Goal: Task Accomplishment & Management: Manage account settings

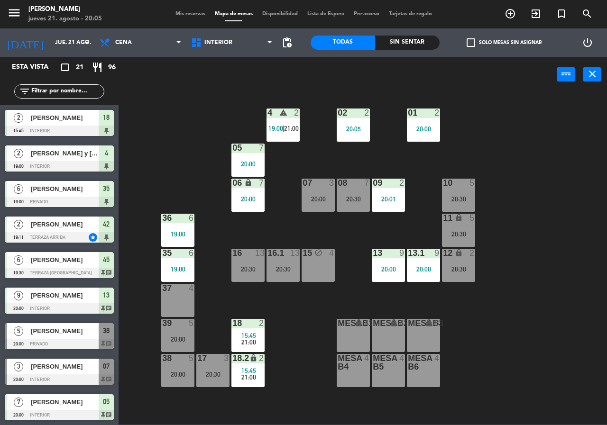
click at [193, 154] on div "02 2 20:05 4 warning 2 19:00 | 21:00 01 2 20:00 05 7 20:00 06 lock 7 20:00 07 3…" at bounding box center [366, 258] width 482 height 333
click at [401, 56] on div "Todas Sin sentar" at bounding box center [374, 42] width 129 height 28
click at [402, 57] on div "power_input close" at bounding box center [338, 75] width 438 height 36
click at [379, 53] on div "Todas Sin sentar" at bounding box center [374, 42] width 129 height 28
click at [390, 46] on div "Sin sentar" at bounding box center [407, 43] width 64 height 14
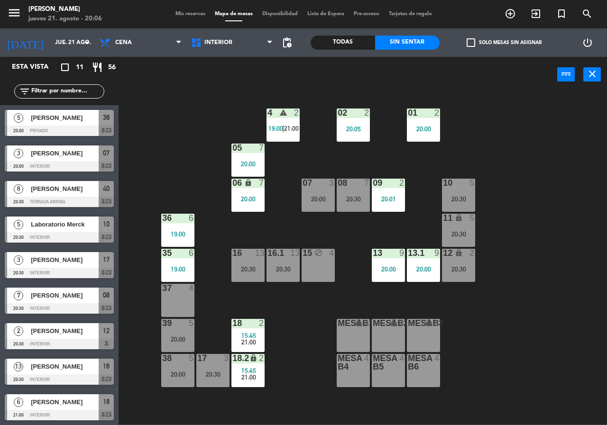
click at [447, 189] on div "10 5 20:30" at bounding box center [458, 195] width 33 height 33
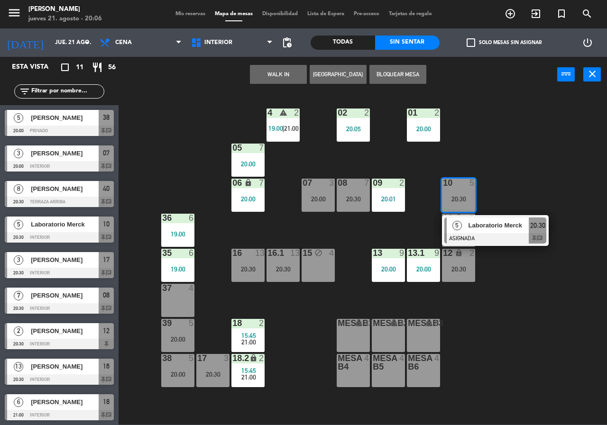
click at [510, 230] on span "Laboratorio Merck" at bounding box center [498, 225] width 61 height 10
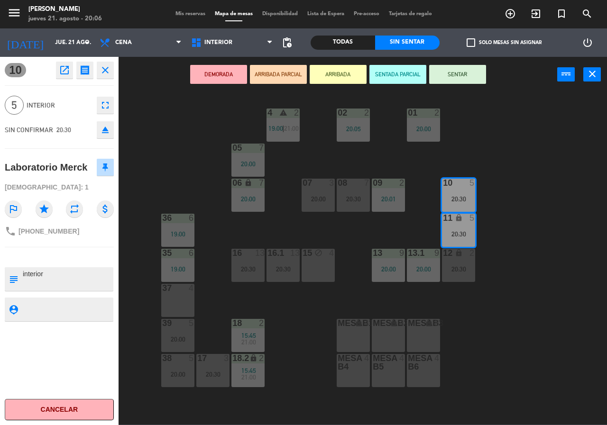
drag, startPoint x: 503, startPoint y: 226, endPoint x: 450, endPoint y: 215, distance: 53.8
click at [502, 226] on div "02 2 20:05 4 warning 2 19:00 | 21:00 01 2 20:00 05 7 20:00 06 lock 7 20:00 07 3…" at bounding box center [366, 258] width 482 height 333
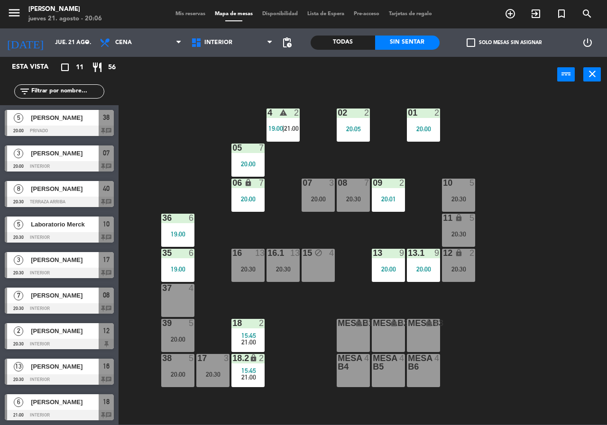
click at [359, 198] on div "20:30" at bounding box center [353, 199] width 33 height 7
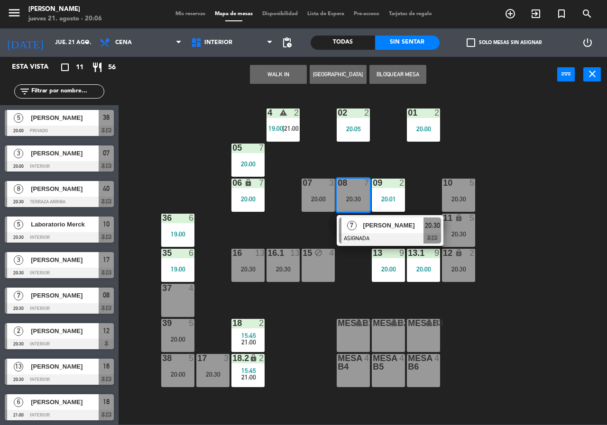
click at [381, 225] on span "[PERSON_NAME]" at bounding box center [393, 225] width 61 height 10
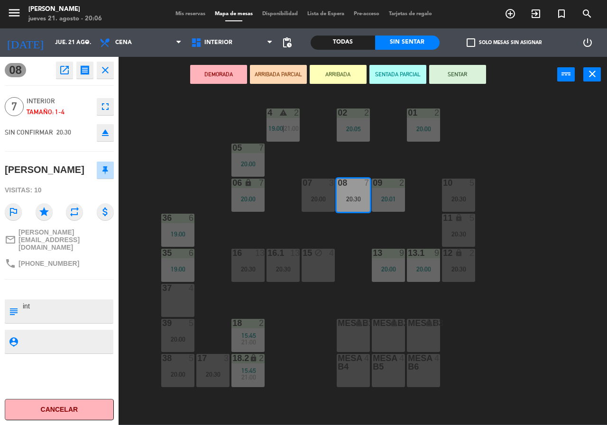
drag, startPoint x: 388, startPoint y: 227, endPoint x: 363, endPoint y: 216, distance: 27.4
click at [387, 227] on div "02 2 20:05 4 warning 2 19:00 | 21:00 01 2 20:00 05 7 20:00 06 lock 7 20:00 07 3…" at bounding box center [366, 258] width 482 height 333
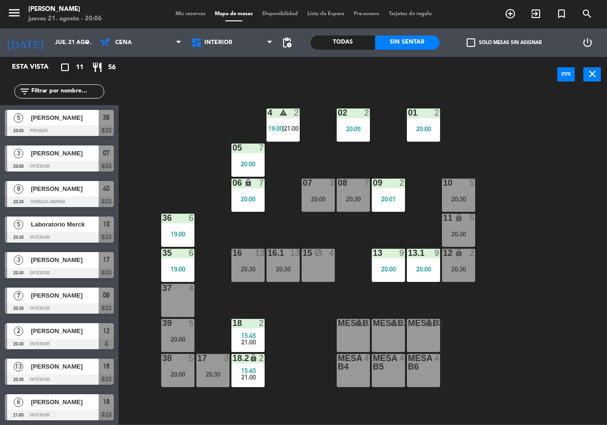
click at [325, 190] on div "07 3 20:00" at bounding box center [317, 195] width 33 height 33
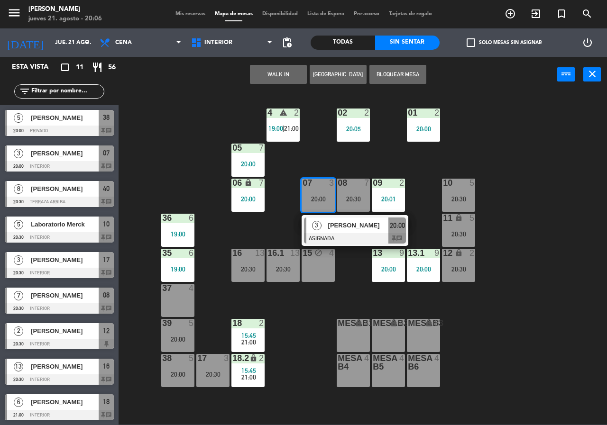
click at [349, 223] on span "[PERSON_NAME]" at bounding box center [358, 225] width 61 height 10
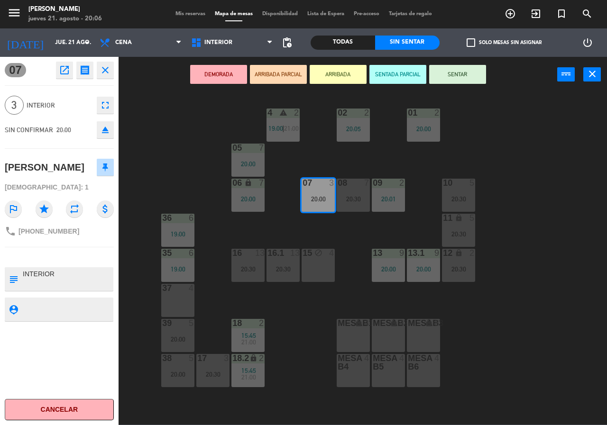
drag, startPoint x: 350, startPoint y: 240, endPoint x: 344, endPoint y: 26, distance: 214.3
click at [350, 236] on div "02 2 20:05 4 warning 2 19:00 | 21:00 01 2 20:00 05 7 20:00 06 lock 7 20:00 07 3…" at bounding box center [366, 258] width 482 height 333
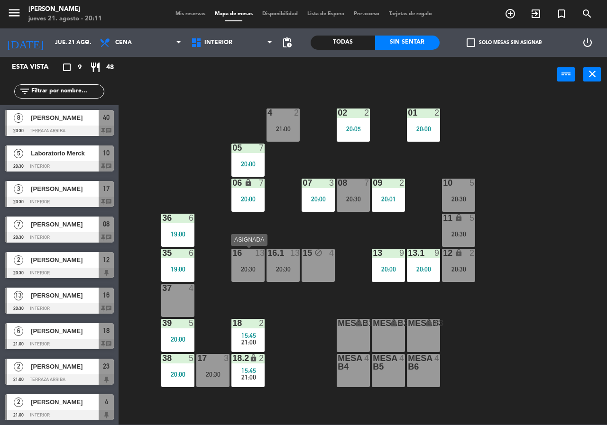
click at [251, 266] on div "20:30" at bounding box center [247, 269] width 33 height 7
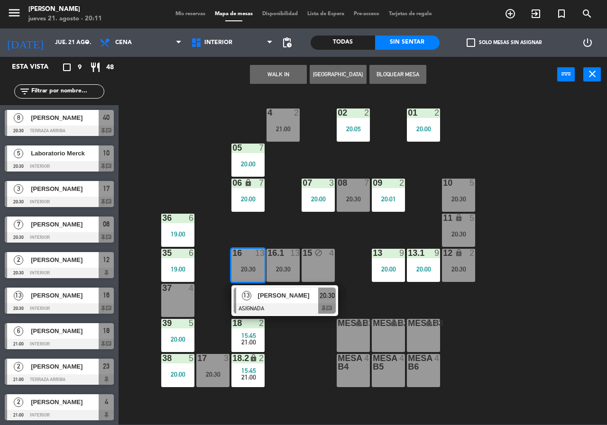
click at [292, 350] on div "02 2 20:05 4 2 21:00 01 2 20:00 05 7 20:00 06 lock 7 20:00 07 3 20:00 09 2 20:0…" at bounding box center [366, 258] width 482 height 333
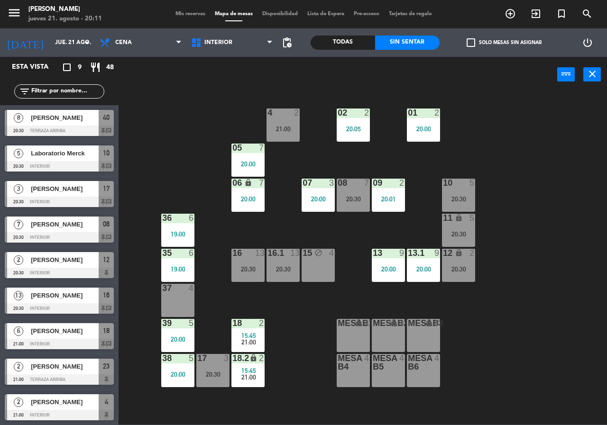
click at [320, 192] on div "07 3 20:00" at bounding box center [317, 195] width 33 height 33
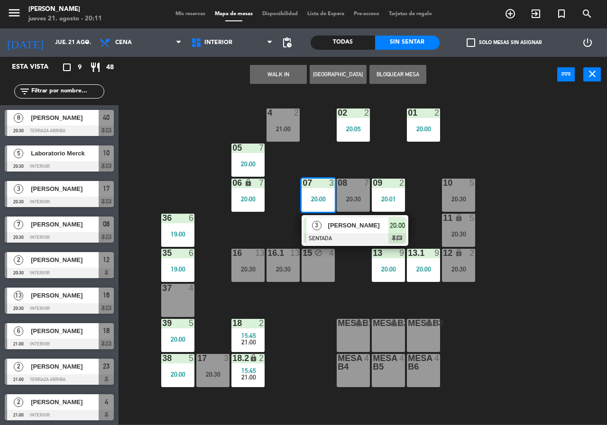
click at [346, 237] on div at bounding box center [355, 238] width 102 height 10
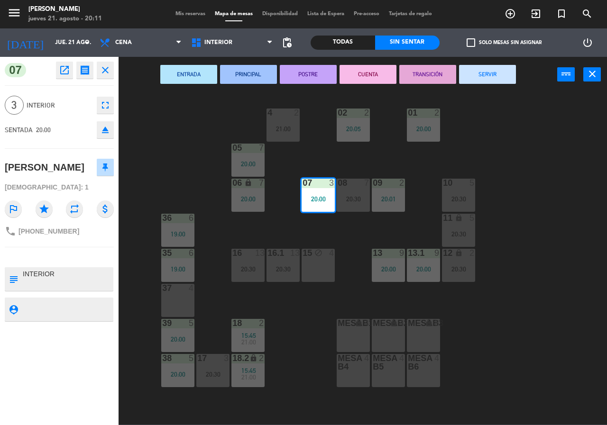
click at [350, 240] on div "02 2 20:05 4 2 21:00 01 2 20:00 05 7 20:00 06 lock 7 20:00 07 3 20:00 09 2 20:0…" at bounding box center [366, 258] width 482 height 333
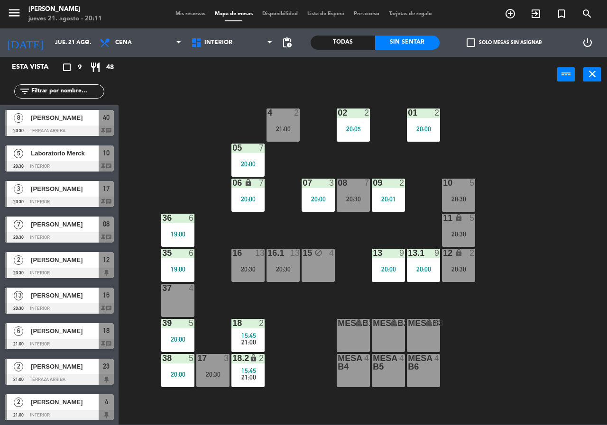
click at [204, 368] on div "17 3 20:30" at bounding box center [212, 370] width 33 height 33
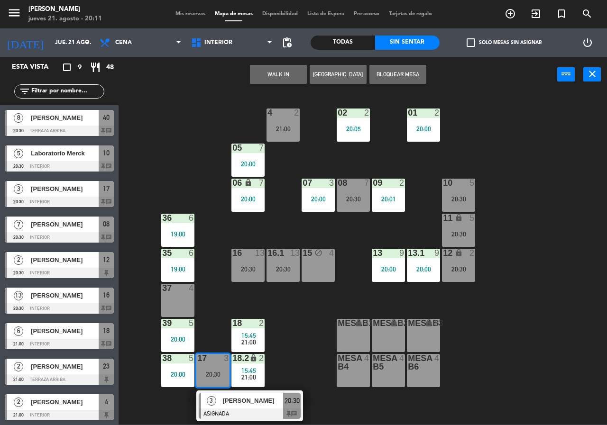
click at [281, 340] on div "02 2 20:05 4 2 21:00 01 2 20:00 05 7 20:00 06 lock 7 20:00 07 3 20:00 09 2 20:0…" at bounding box center [366, 258] width 482 height 333
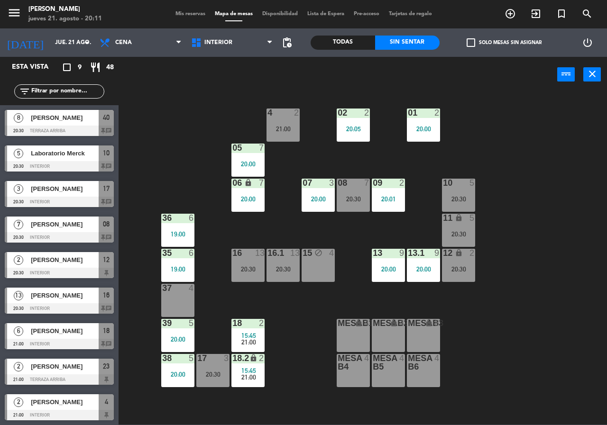
click at [352, 196] on div "20:30" at bounding box center [353, 199] width 33 height 7
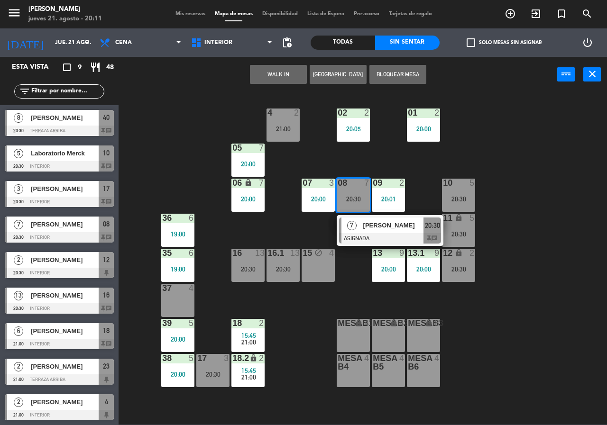
click at [369, 228] on span "[PERSON_NAME]" at bounding box center [393, 225] width 61 height 10
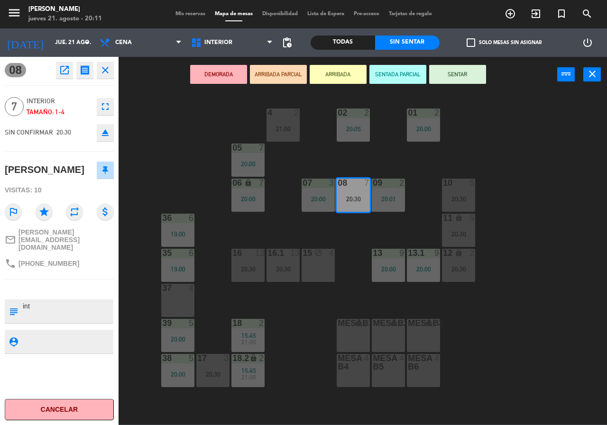
click at [353, 230] on div "02 2 20:05 4 2 21:00 01 2 20:00 05 7 20:00 06 lock 7 20:00 07 3 20:00 09 2 20:0…" at bounding box center [366, 258] width 482 height 333
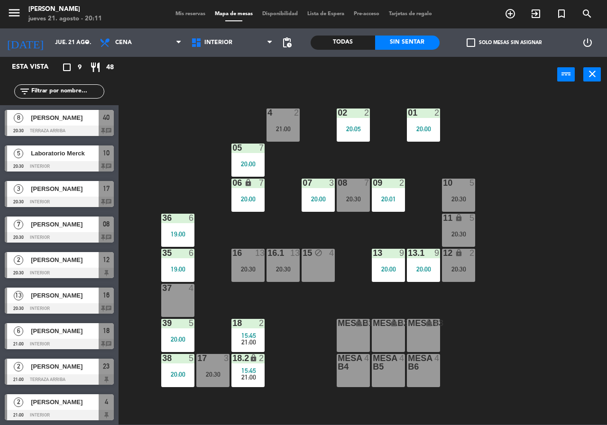
click at [176, 337] on div "20:00" at bounding box center [177, 339] width 33 height 7
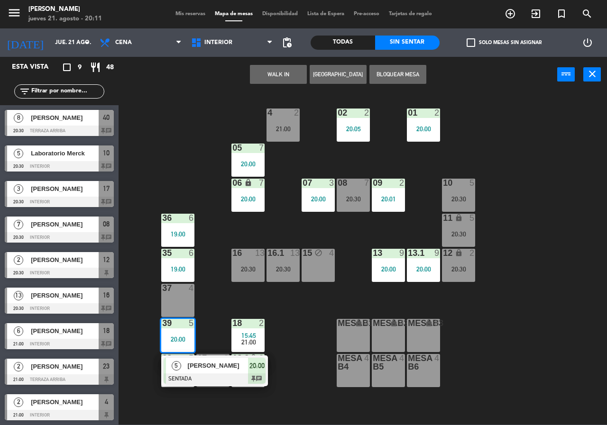
click at [218, 314] on div "02 2 20:05 4 2 21:00 01 2 20:00 05 7 20:00 06 lock 7 20:00 07 3 20:00 09 2 20:0…" at bounding box center [366, 258] width 482 height 333
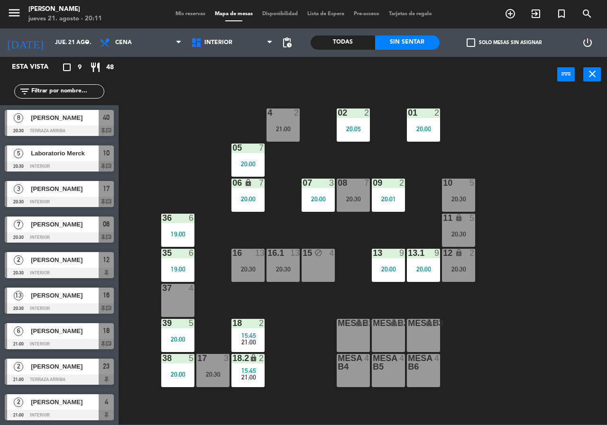
click at [187, 251] on div "6" at bounding box center [194, 253] width 16 height 9
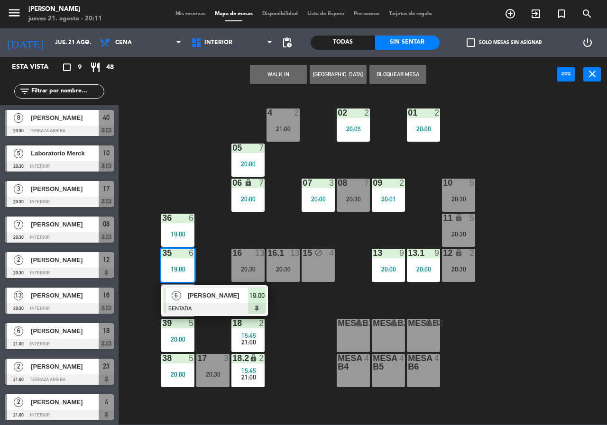
click at [220, 229] on div "02 2 20:05 4 2 21:00 01 2 20:00 05 7 20:00 06 lock 7 20:00 07 3 20:00 09 2 20:0…" at bounding box center [366, 258] width 482 height 333
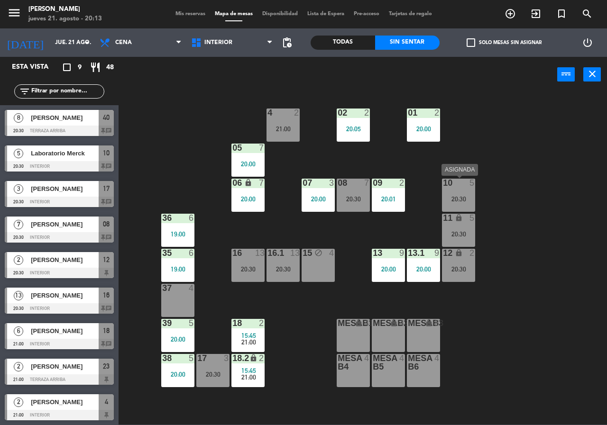
click at [459, 198] on div "20:30" at bounding box center [458, 199] width 33 height 7
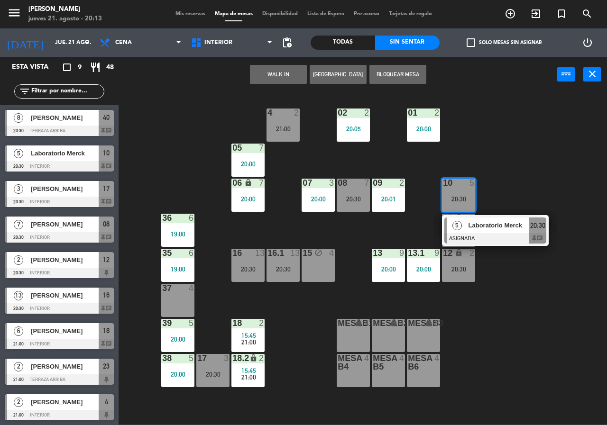
click at [504, 198] on div "02 2 20:05 4 2 21:00 01 2 20:00 05 7 20:00 06 lock 7 20:00 07 3 20:00 09 2 20:0…" at bounding box center [366, 258] width 482 height 333
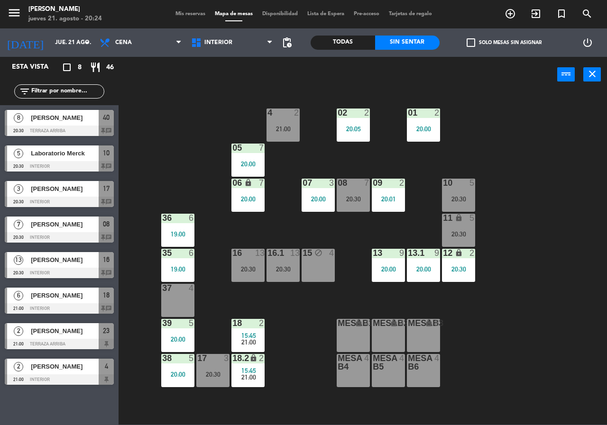
click at [246, 330] on div "18 2 15:45 21:00" at bounding box center [247, 335] width 33 height 33
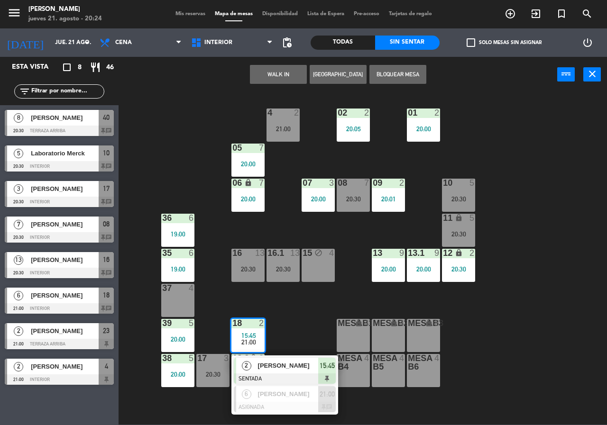
click at [297, 368] on span "[PERSON_NAME]" at bounding box center [288, 366] width 61 height 10
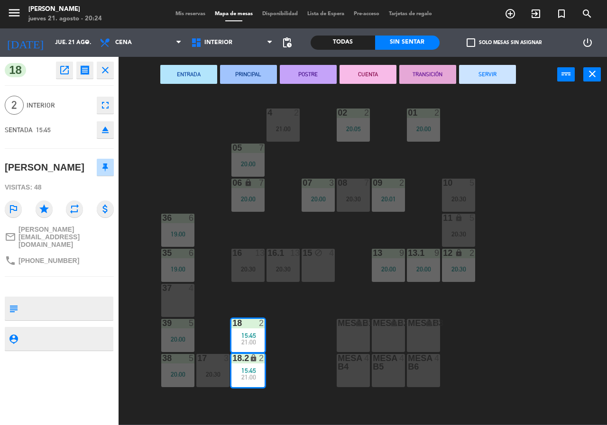
click at [498, 74] on button "SERVIR" at bounding box center [487, 74] width 57 height 19
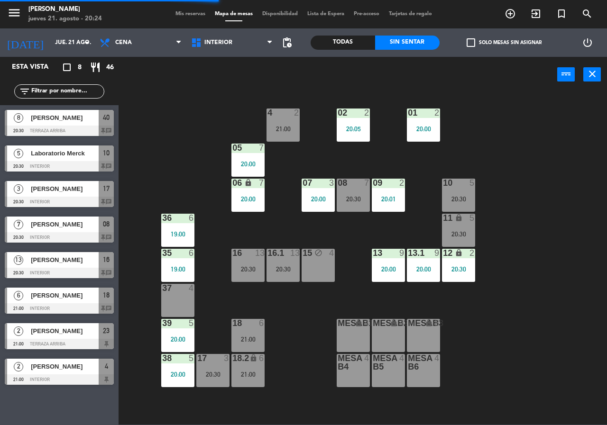
click at [253, 343] on div "21:00" at bounding box center [247, 339] width 33 height 7
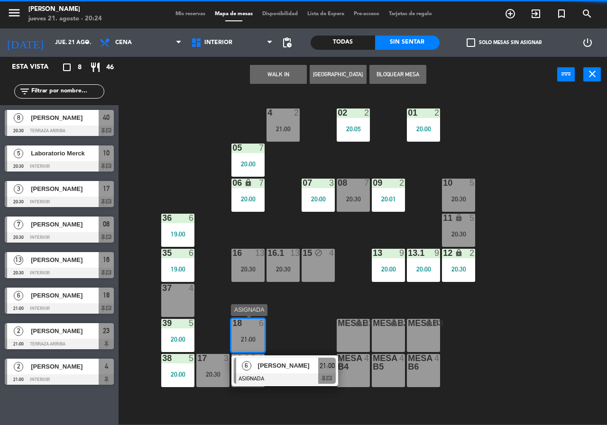
click at [306, 314] on div "02 2 20:05 4 2 21:00 01 2 20:00 05 7 20:00 06 lock 7 20:00 07 3 20:00 09 2 20:0…" at bounding box center [366, 258] width 482 height 333
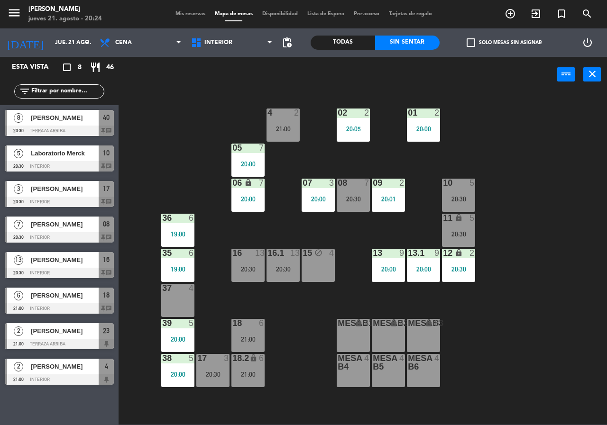
click at [214, 369] on div "17 3 20:30" at bounding box center [212, 370] width 33 height 33
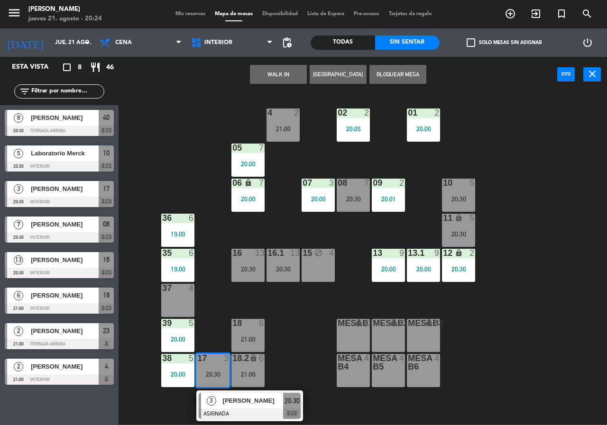
click at [291, 338] on div "02 2 20:05 4 2 21:00 01 2 20:00 05 7 20:00 06 lock 7 20:00 07 3 20:00 09 2 20:0…" at bounding box center [366, 258] width 482 height 333
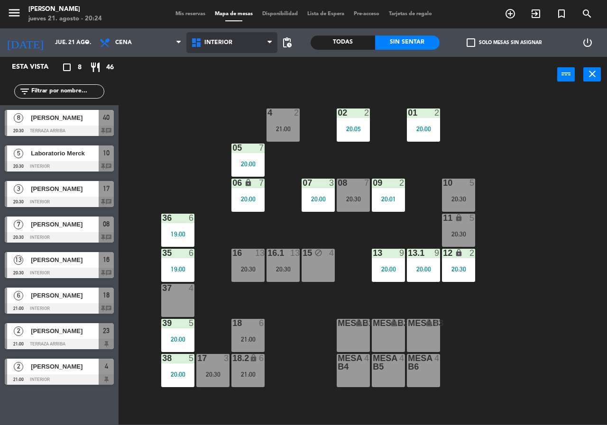
click at [211, 40] on span "Interior" at bounding box center [218, 42] width 28 height 7
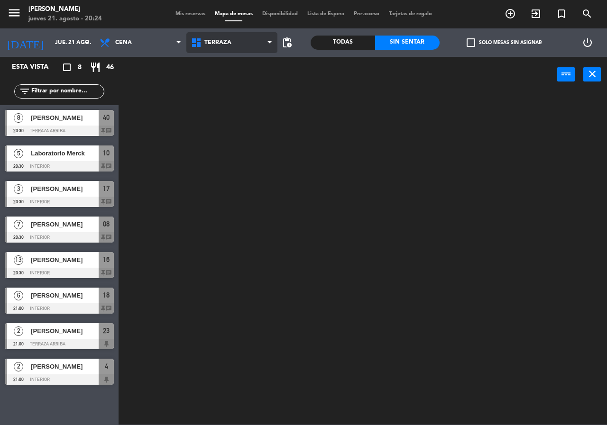
click at [221, 84] on ng-component "menu [PERSON_NAME] [DATE] 21. agosto - 20:24 Mis reservas Mapa de mesas Disponi…" at bounding box center [303, 212] width 607 height 425
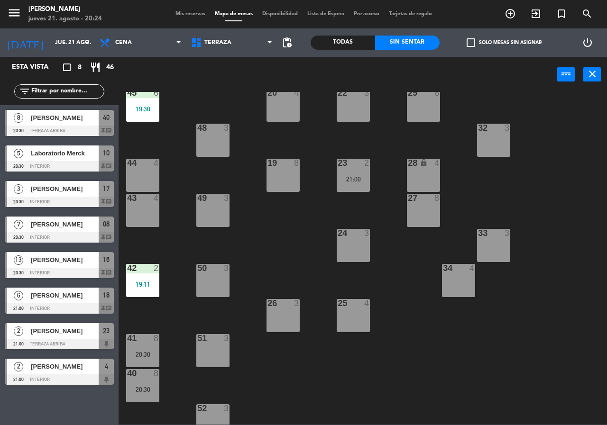
scroll to position [68, 0]
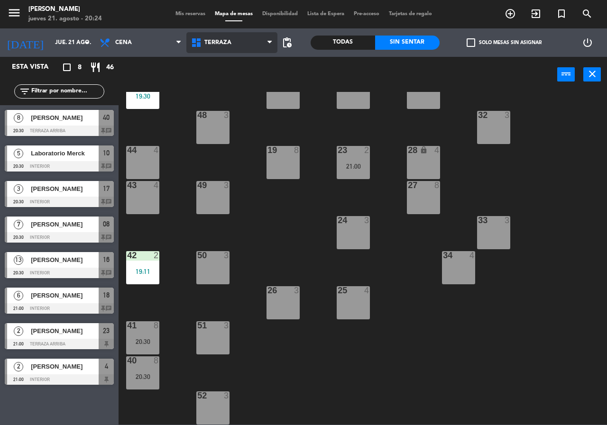
click at [206, 38] on span "Terraza" at bounding box center [231, 42] width 91 height 21
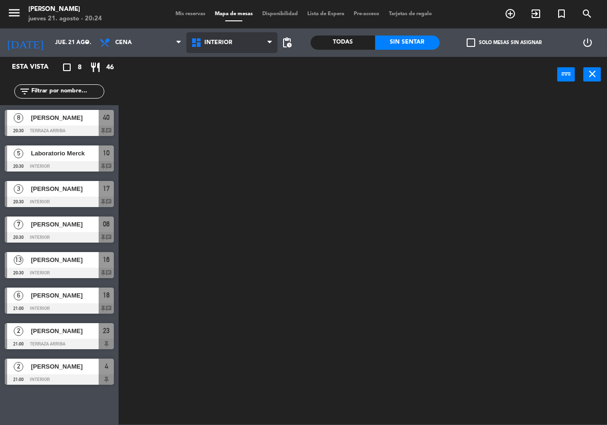
click at [218, 62] on ng-component "menu [PERSON_NAME] [DATE] 21. agosto - 20:24 Mis reservas Mapa de mesas Disponi…" at bounding box center [303, 212] width 607 height 425
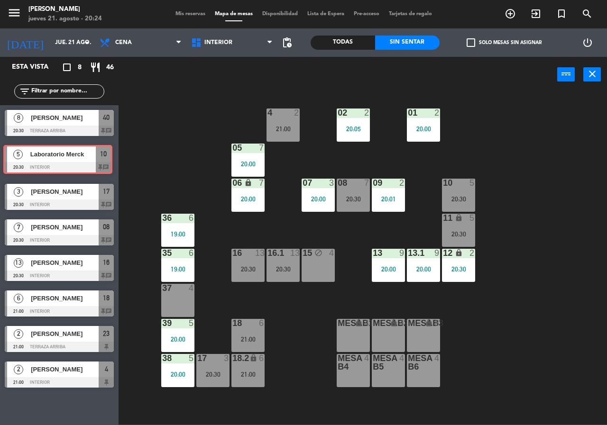
drag, startPoint x: 101, startPoint y: 161, endPoint x: 99, endPoint y: 152, distance: 8.9
click at [99, 152] on div "5 Laboratorio Merck 20:30 Interior 10 chat 5 Laboratorio Merck 20:30 Interior 1…" at bounding box center [59, 160] width 119 height 38
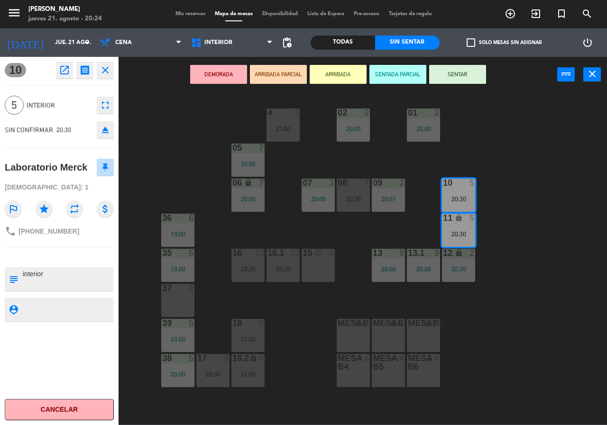
click at [177, 145] on div "02 2 20:05 4 2 21:00 01 2 20:00 05 7 20:00 06 lock 7 20:00 07 3 20:00 09 2 20:0…" at bounding box center [366, 258] width 482 height 333
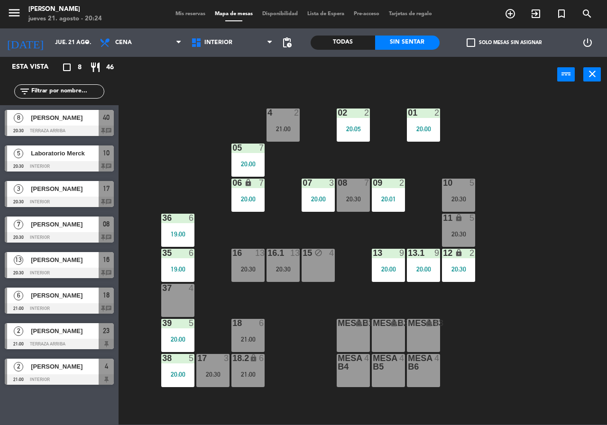
click at [104, 266] on div "13 [PERSON_NAME] 20:30 Interior 16 chat" at bounding box center [59, 265] width 119 height 36
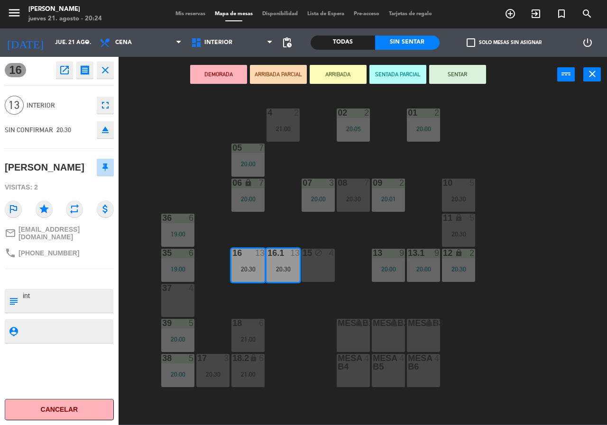
click at [176, 170] on div "02 2 20:05 4 2 21:00 01 2 20:00 05 7 20:00 06 lock 7 20:00 07 3 20:00 09 2 20:0…" at bounding box center [366, 258] width 482 height 333
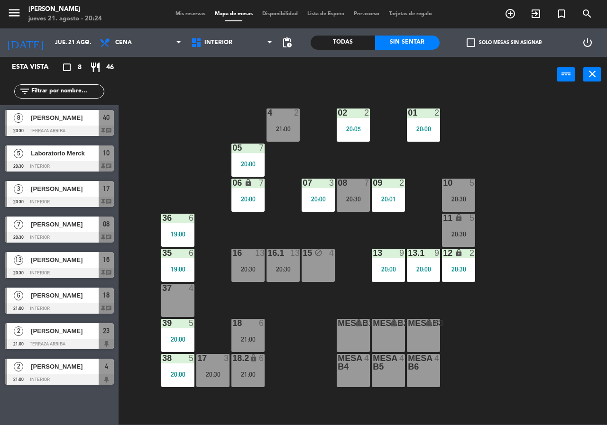
click at [86, 333] on span "[PERSON_NAME]" at bounding box center [65, 331] width 68 height 10
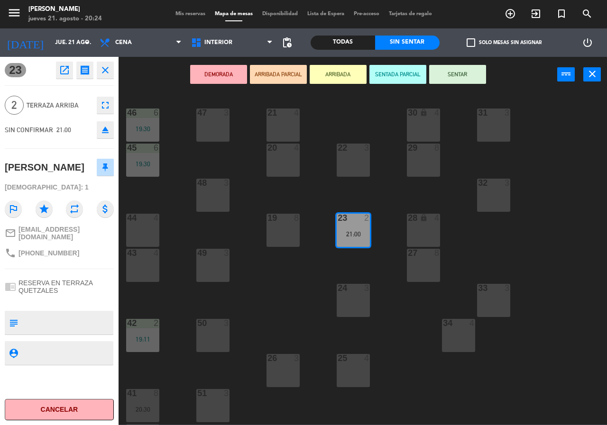
click at [178, 180] on div "21 4 30 lock 4 46 6 19:30 47 3 31 3 20 4 22 3 29 8 45 6 19:30 32 3 48 3 19 8 23…" at bounding box center [366, 258] width 482 height 333
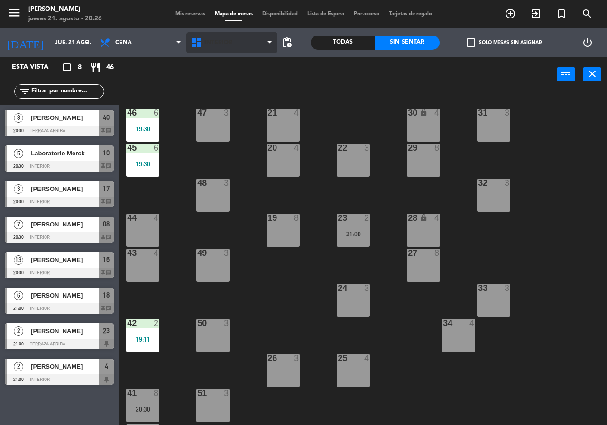
click at [214, 42] on span "Interior" at bounding box center [218, 42] width 28 height 7
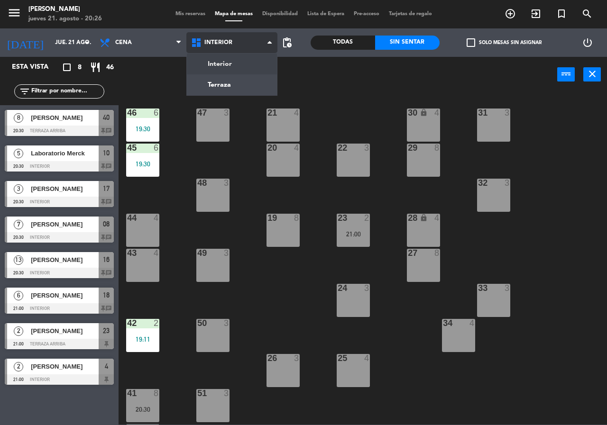
click at [219, 84] on ng-component "menu [PERSON_NAME] [DATE] 21. agosto - 20:26 Mis reservas Mapa de mesas Disponi…" at bounding box center [303, 212] width 607 height 425
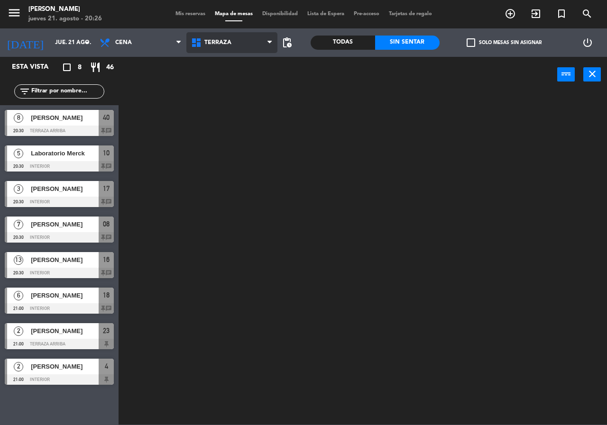
click at [218, 45] on span "Terraza" at bounding box center [217, 42] width 27 height 7
click at [212, 65] on ng-component "menu [PERSON_NAME] [DATE] 21. agosto - 20:26 Mis reservas Mapa de mesas Disponi…" at bounding box center [303, 212] width 607 height 425
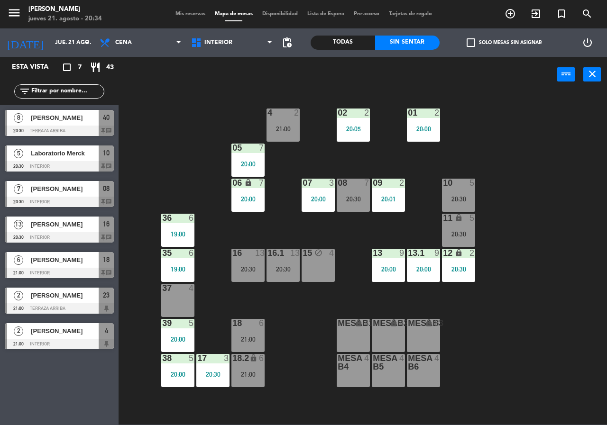
click at [58, 54] on div "[DATE] [DATE] arrow_drop_down" at bounding box center [47, 42] width 95 height 28
click at [60, 45] on input "jue. 21 ago." at bounding box center [87, 43] width 75 height 16
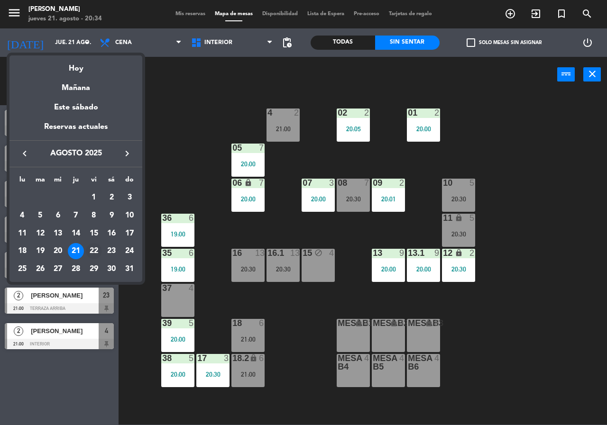
click at [97, 256] on div "22" at bounding box center [94, 251] width 16 height 16
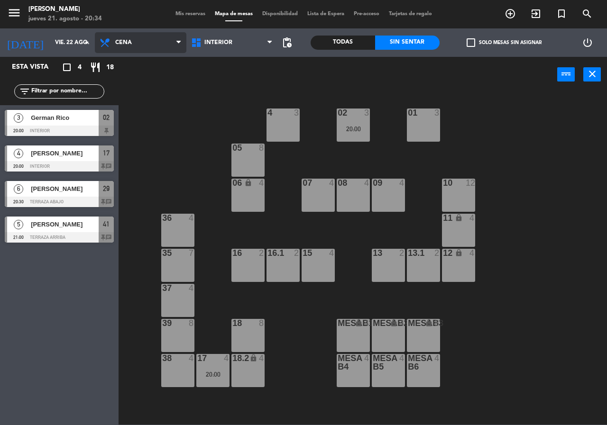
drag, startPoint x: 173, startPoint y: 36, endPoint x: 142, endPoint y: 61, distance: 39.1
click at [170, 36] on span "Cena" at bounding box center [140, 42] width 91 height 21
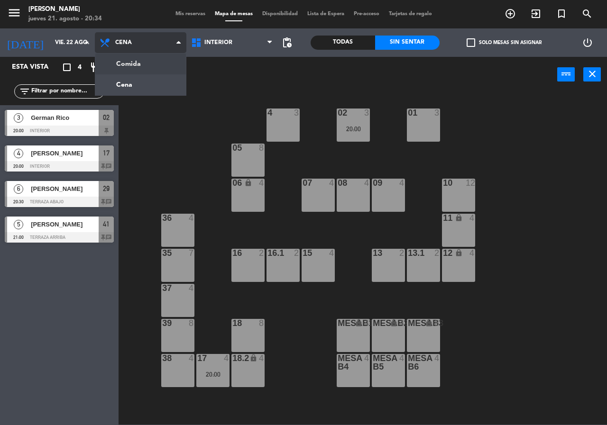
click at [142, 62] on ng-component "menu [PERSON_NAME] [DATE] 21. agosto - 20:34 Mis reservas Mapa de mesas Disponi…" at bounding box center [303, 212] width 607 height 425
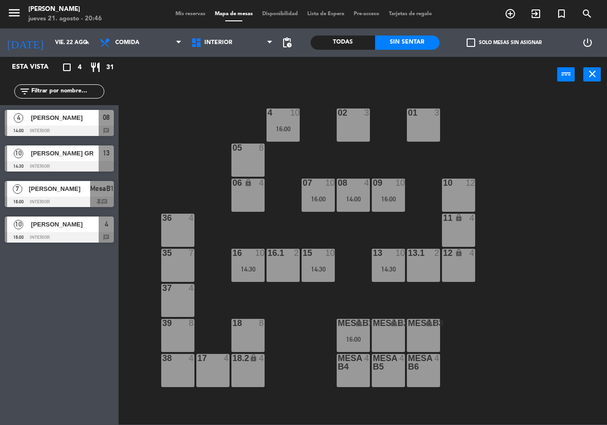
click at [219, 123] on div "02 3 4 10 16:00 01 3 05 8 06 lock 4 07 10 16:00 09 10 16:00 10 12 08 4 14:00 11…" at bounding box center [366, 258] width 482 height 333
click at [50, 38] on input "vie. 22 ago." at bounding box center [87, 43] width 75 height 16
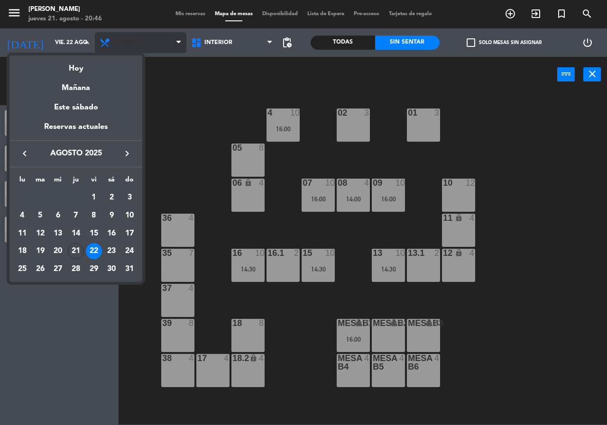
drag, startPoint x: 68, startPoint y: 65, endPoint x: 99, endPoint y: 51, distance: 34.4
click at [69, 65] on div "Hoy" at bounding box center [75, 64] width 133 height 19
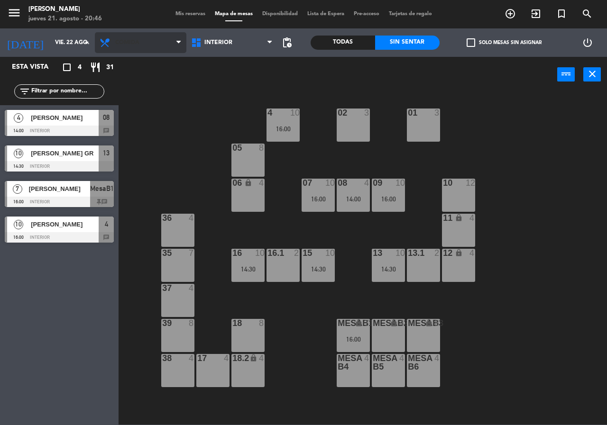
type input "jue. 21 ago."
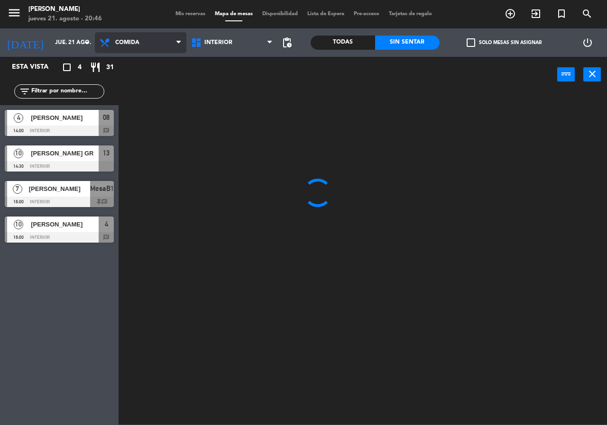
click at [118, 46] on span "Comida" at bounding box center [140, 42] width 91 height 21
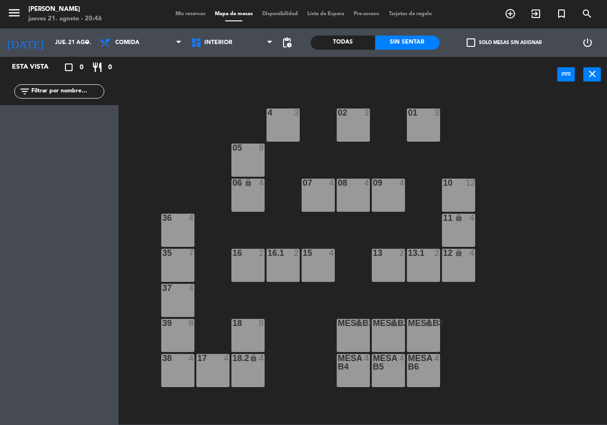
click at [198, 96] on div "02 3 4 3 01 3 05 8 06 lock 4 07 4 09 4 10 12 08 4 11 lock 4 36 4 16 2 15 4 13 2…" at bounding box center [366, 258] width 482 height 333
click at [140, 44] on span "Comida" at bounding box center [140, 42] width 91 height 21
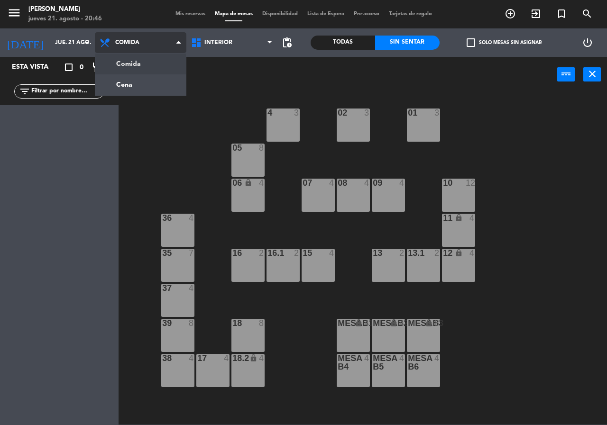
click at [142, 63] on ng-component "menu [PERSON_NAME] [DATE] 21. agosto - 20:46 Mis reservas Mapa de mesas Disponi…" at bounding box center [303, 212] width 607 height 425
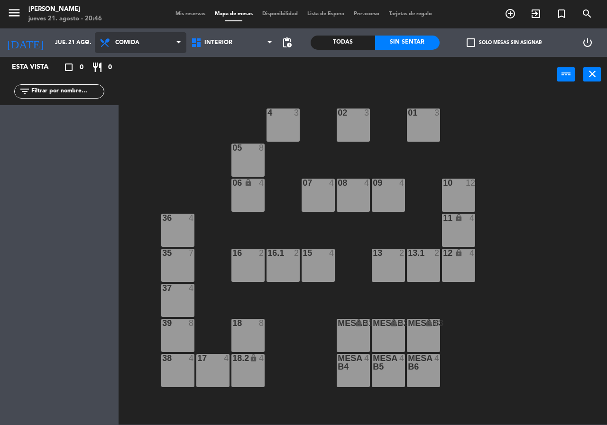
click at [130, 41] on span "Comida" at bounding box center [127, 42] width 24 height 7
click at [138, 86] on ng-component "menu [PERSON_NAME] [DATE] 21. agosto - 20:46 Mis reservas Mapa de mesas Disponi…" at bounding box center [303, 212] width 607 height 425
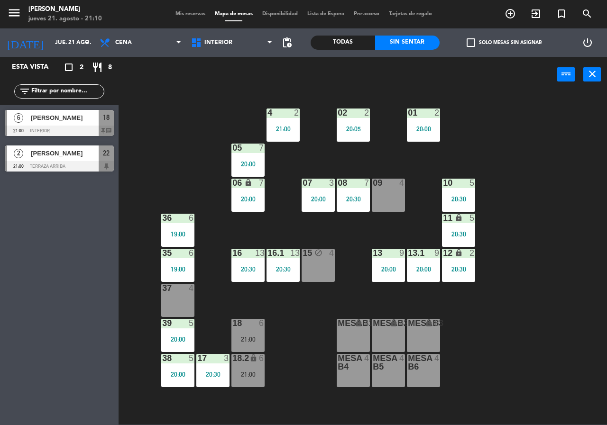
click at [386, 262] on div "13 9 20:00" at bounding box center [388, 265] width 33 height 33
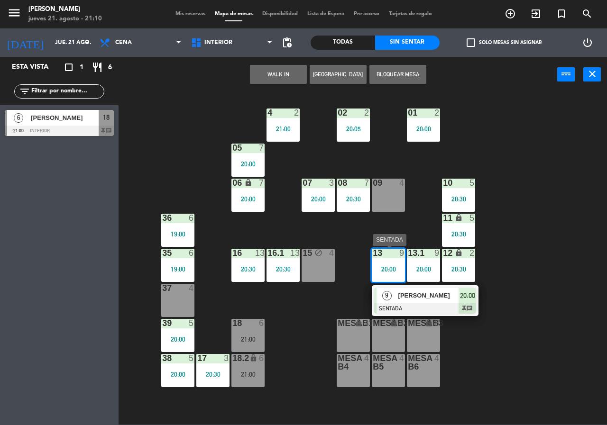
click at [427, 295] on span "[PERSON_NAME]" at bounding box center [428, 296] width 61 height 10
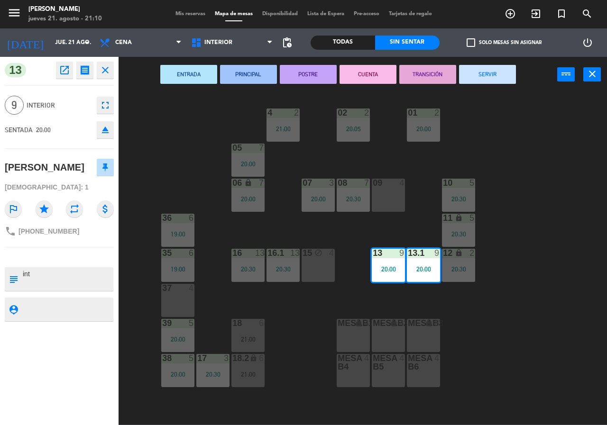
click at [488, 326] on div "02 2 20:05 4 2 21:00 01 2 20:00 05 7 20:00 06 lock 7 20:00 07 3 20:00 09 4 10 5…" at bounding box center [366, 258] width 482 height 333
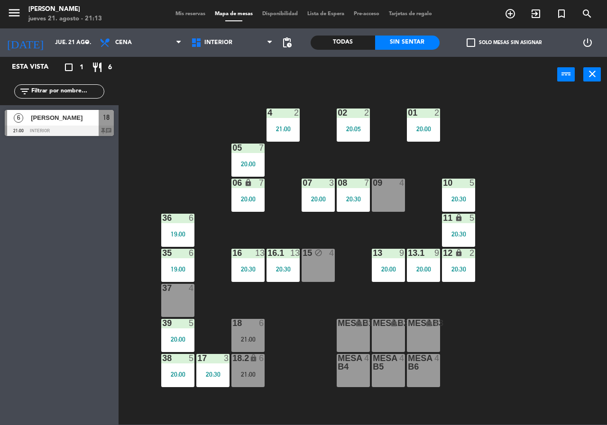
click at [102, 118] on div "6 [PERSON_NAME] 21:00 Interior 18 chat" at bounding box center [59, 123] width 119 height 36
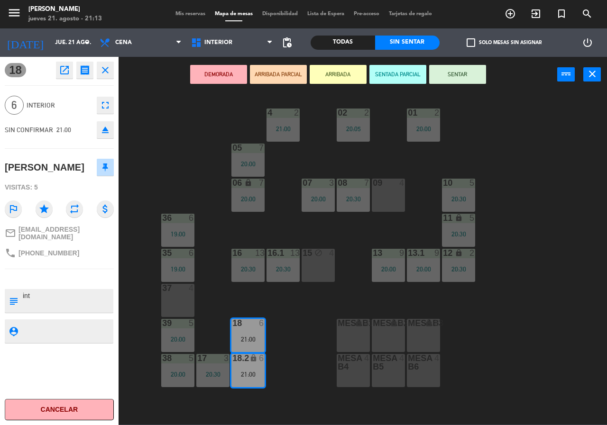
click at [196, 141] on div "02 2 20:05 4 2 21:00 01 2 20:00 05 7 20:00 06 lock 7 20:00 07 3 20:00 09 4 10 5…" at bounding box center [366, 258] width 482 height 333
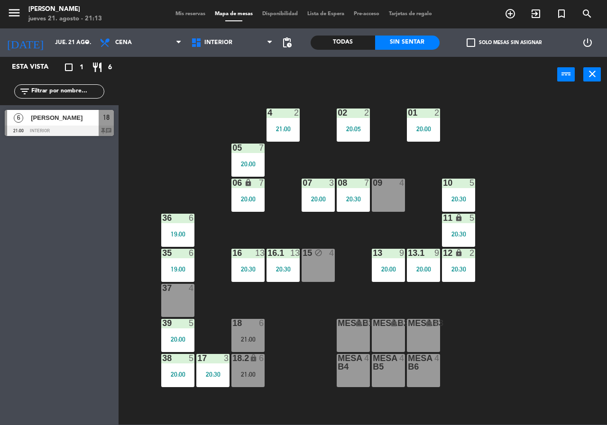
click at [244, 91] on div "power_input close" at bounding box center [338, 75] width 438 height 36
click at [491, 384] on div "02 2 20:05 4 2 21:00 01 2 20:00 05 7 20:00 06 lock 7 20:00 07 3 20:00 09 4 10 5…" at bounding box center [366, 258] width 482 height 333
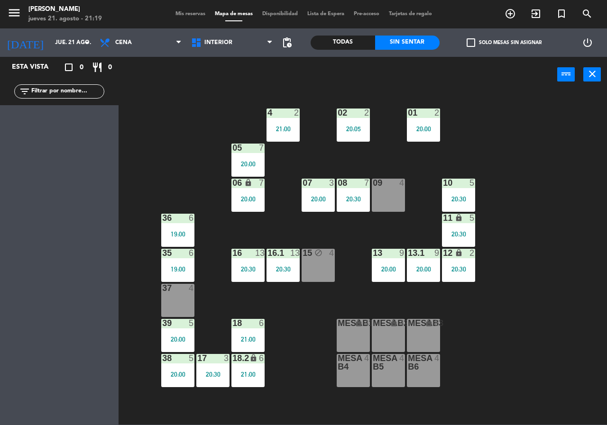
click at [181, 180] on div "02 2 20:05 4 2 21:00 01 2 20:00 05 7 20:00 06 lock 7 20:00 07 3 20:00 09 4 10 5…" at bounding box center [366, 258] width 482 height 333
click at [216, 50] on span "Interior" at bounding box center [231, 42] width 91 height 21
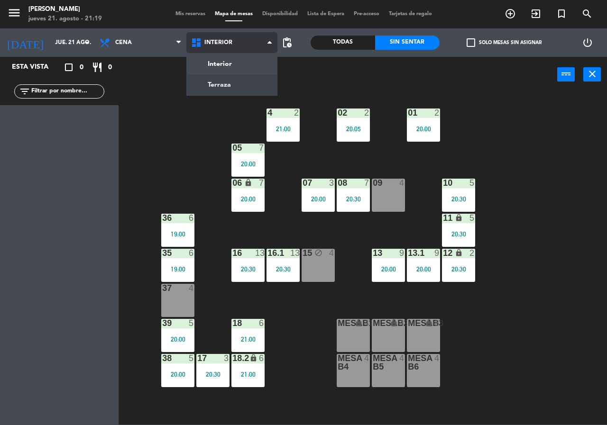
click at [228, 80] on ng-component "menu [PERSON_NAME] [DATE] 21. agosto - 21:19 Mis reservas Mapa de mesas Disponi…" at bounding box center [303, 212] width 607 height 425
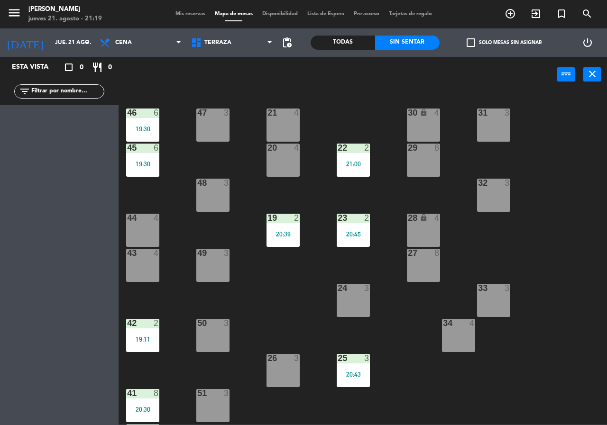
scroll to position [47, 0]
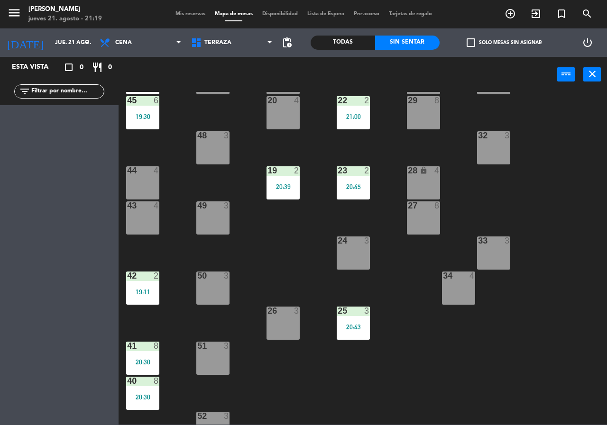
click at [213, 362] on div "51 3" at bounding box center [212, 358] width 33 height 33
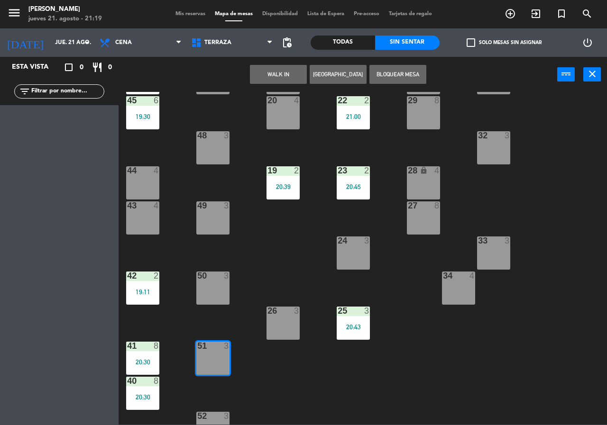
click at [292, 75] on button "WALK IN" at bounding box center [278, 74] width 57 height 19
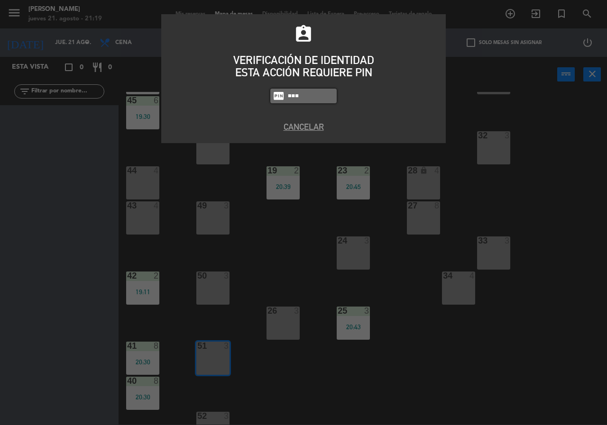
type input "4936"
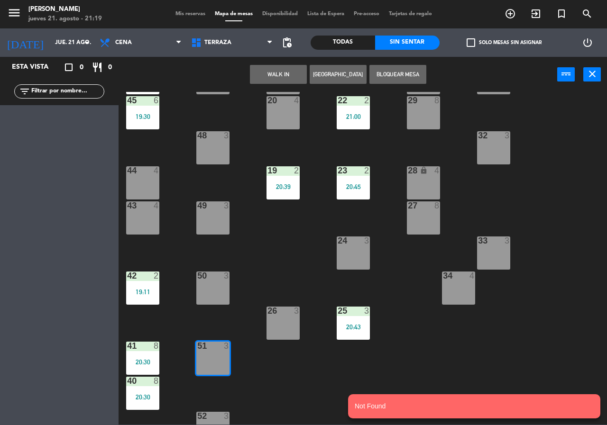
click at [271, 73] on button "WALK IN" at bounding box center [278, 74] width 57 height 19
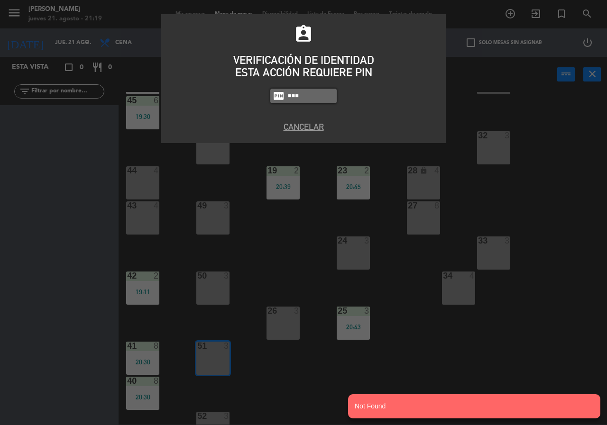
type input "4836"
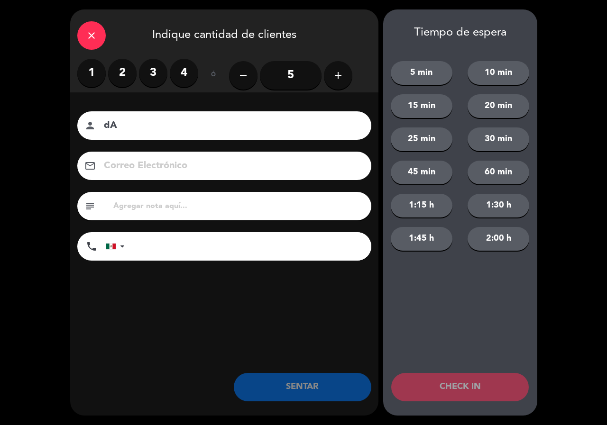
type input "d"
type input "[PERSON_NAME]"
click at [110, 49] on div "close Indique cantidad de clientes" at bounding box center [224, 33] width 308 height 49
click at [119, 74] on label "2" at bounding box center [122, 73] width 28 height 28
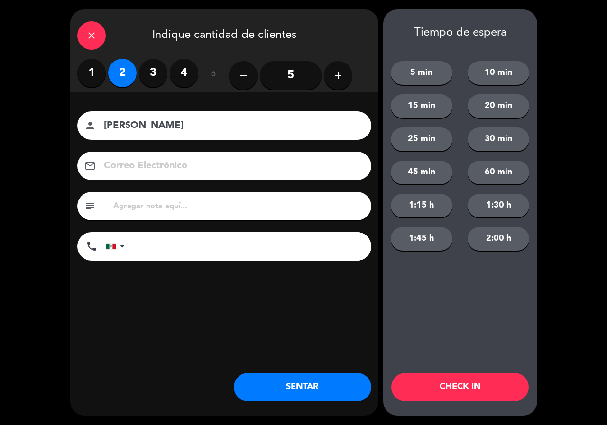
click at [300, 397] on button "SENTAR" at bounding box center [302, 387] width 137 height 28
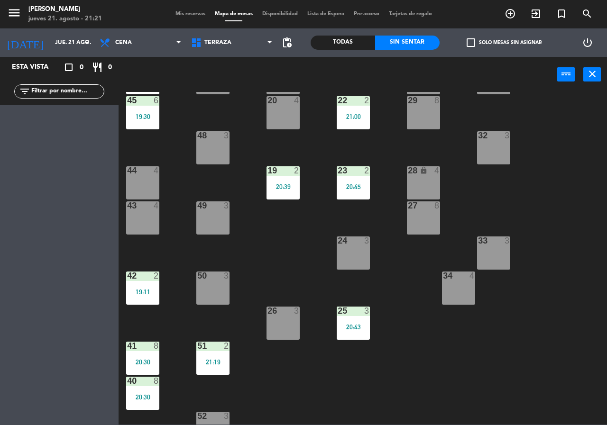
click at [183, 10] on div "Mis reservas Mapa de mesas Disponibilidad Lista de Espera Pre-acceso Tarjetas d…" at bounding box center [304, 14] width 266 height 9
click at [183, 14] on span "Mis reservas" at bounding box center [190, 13] width 39 height 5
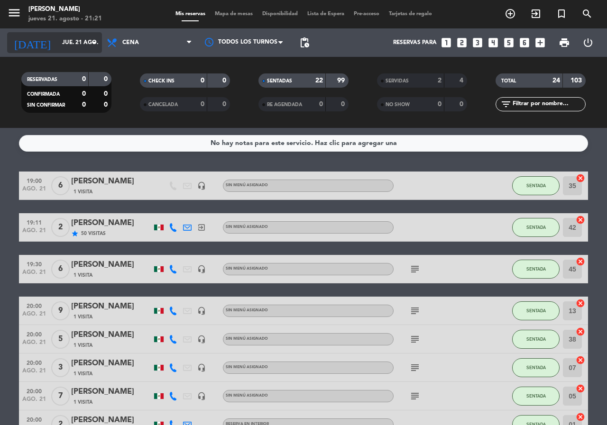
click at [93, 41] on icon "arrow_drop_down" at bounding box center [93, 42] width 11 height 11
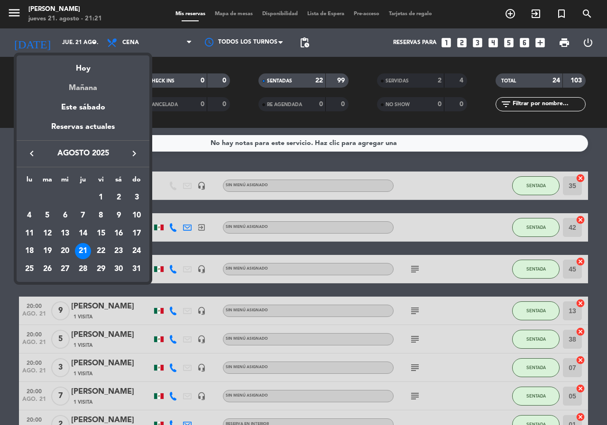
click at [79, 84] on div "Mañana" at bounding box center [83, 84] width 133 height 19
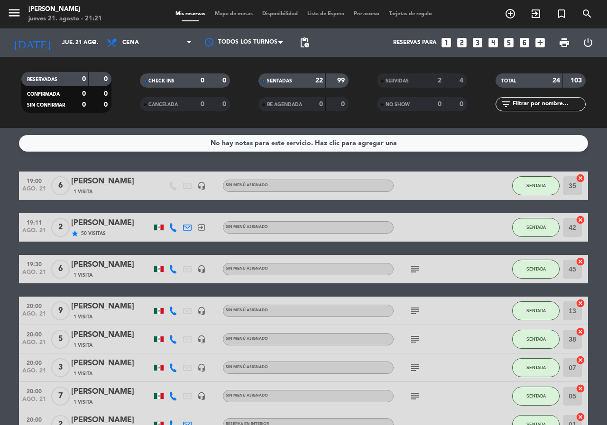
type input "vie. 22 ago."
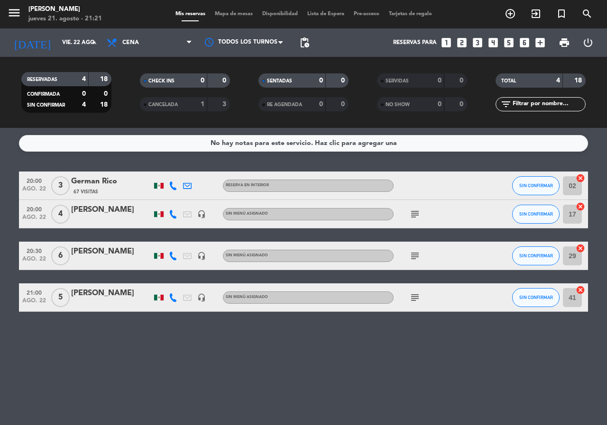
click at [414, 210] on icon "subject" at bounding box center [414, 214] width 11 height 11
click at [411, 248] on div "subject" at bounding box center [435, 256] width 85 height 28
click at [411, 254] on icon "subject" at bounding box center [414, 255] width 11 height 11
click at [418, 301] on icon "subject" at bounding box center [414, 297] width 11 height 11
click at [220, 12] on span "Mapa de mesas" at bounding box center [233, 13] width 47 height 5
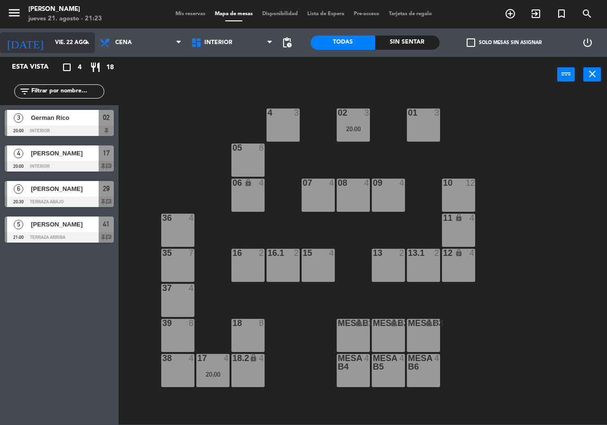
click at [50, 44] on input "vie. 22 ago." at bounding box center [87, 43] width 75 height 16
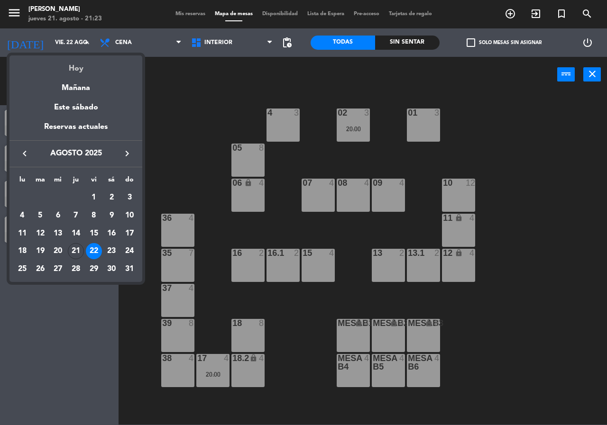
click at [68, 66] on div "Hoy" at bounding box center [75, 64] width 133 height 19
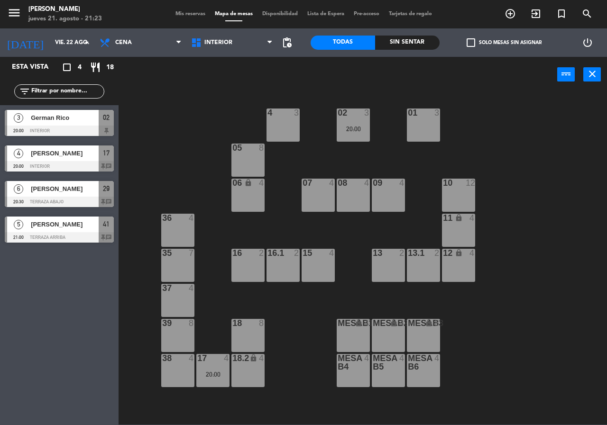
type input "jue. 21 ago."
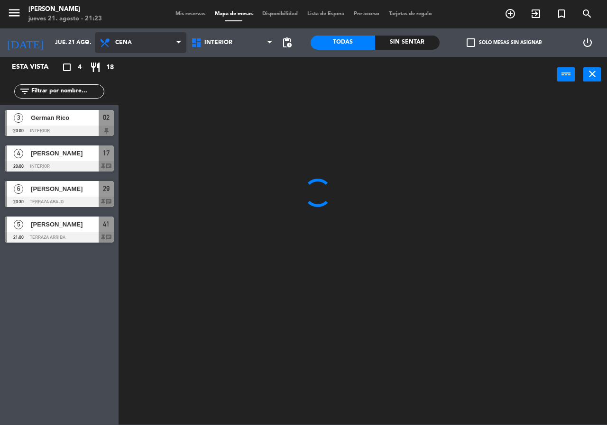
click at [132, 39] on span "Cena" at bounding box center [140, 42] width 91 height 21
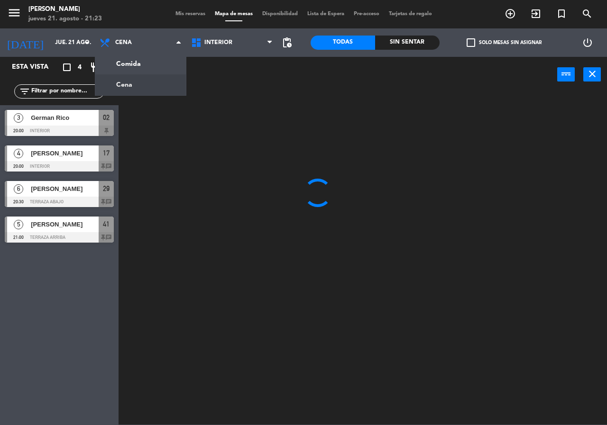
click at [180, 137] on div at bounding box center [366, 258] width 482 height 333
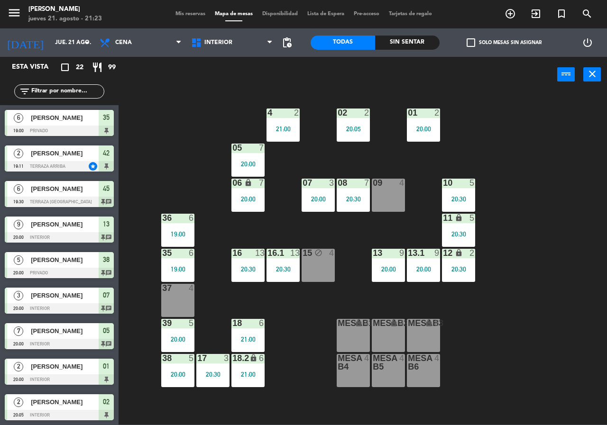
click at [392, 192] on div "09 4" at bounding box center [388, 195] width 33 height 33
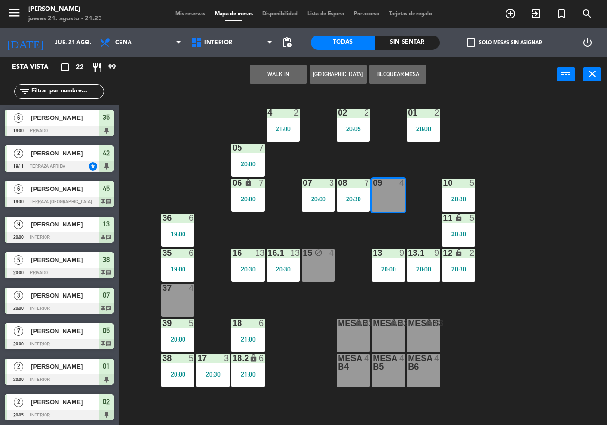
click at [338, 76] on button "[GEOGRAPHIC_DATA]" at bounding box center [338, 74] width 57 height 19
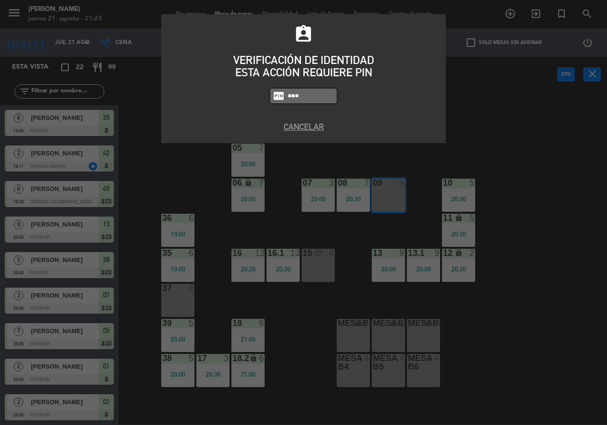
type input "5677"
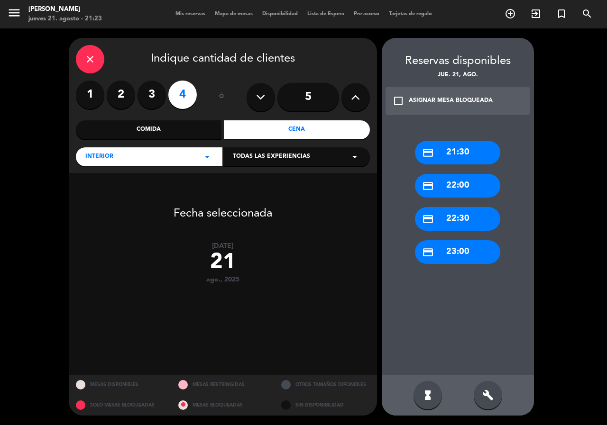
click at [469, 182] on div "credit_card 22:00" at bounding box center [457, 186] width 85 height 24
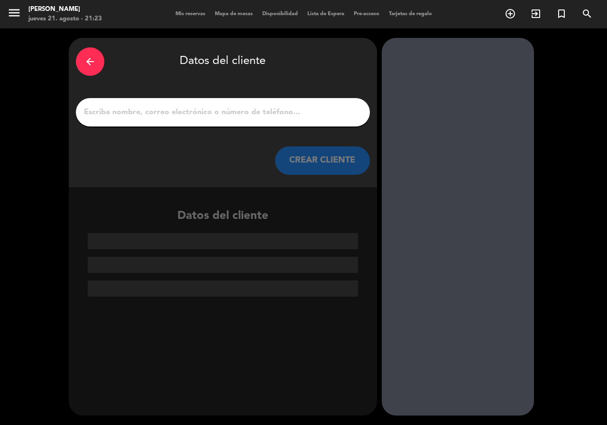
click at [195, 109] on input "1" at bounding box center [223, 112] width 280 height 13
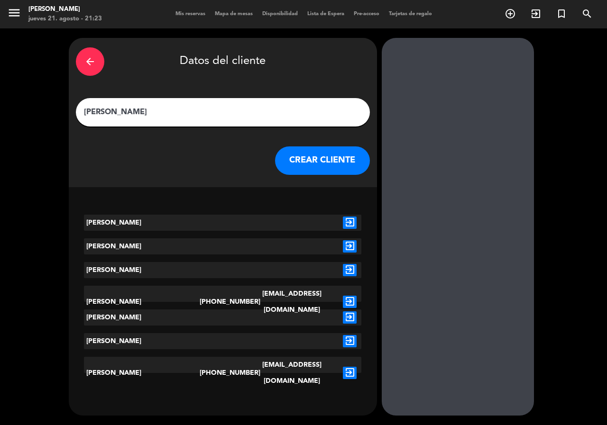
type input "[PERSON_NAME]"
click at [355, 222] on icon "exit_to_app" at bounding box center [350, 223] width 14 height 12
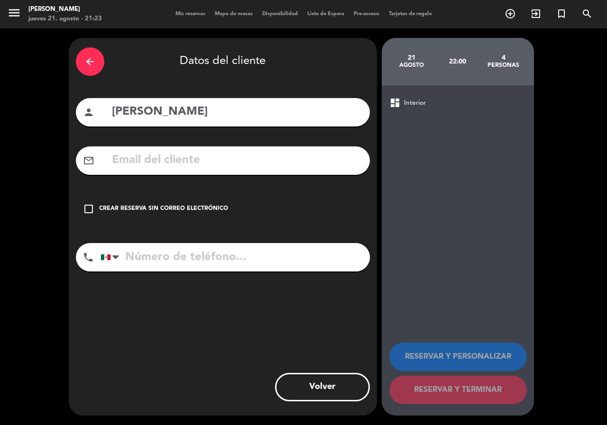
click at [215, 275] on div "phone [GEOGRAPHIC_DATA] +1 [GEOGRAPHIC_DATA] +44 [GEOGRAPHIC_DATA] ([GEOGRAPHIC…" at bounding box center [223, 260] width 294 height 35
click at [222, 262] on input "tel" at bounding box center [234, 257] width 269 height 28
type input "3121243916"
click at [214, 201] on div "check_box_outline_blank Crear reserva sin correo electrónico" at bounding box center [223, 209] width 294 height 28
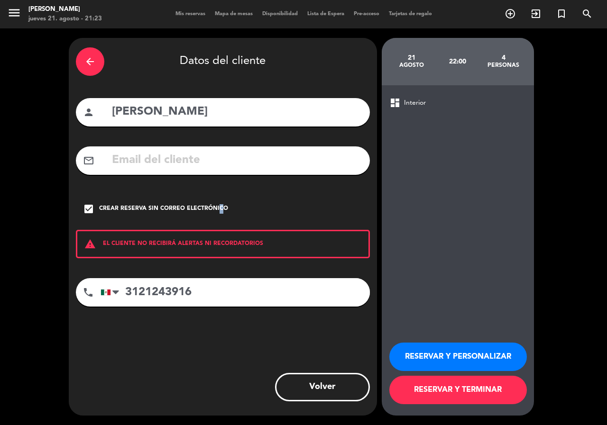
click at [463, 350] on button "RESERVAR Y PERSONALIZAR" at bounding box center [457, 357] width 137 height 28
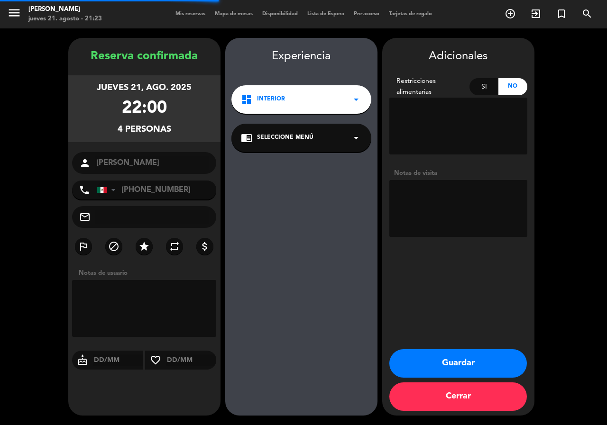
click at [480, 223] on textarea at bounding box center [458, 208] width 138 height 57
type textarea "INT"
click at [470, 354] on button "Guardar" at bounding box center [457, 363] width 137 height 28
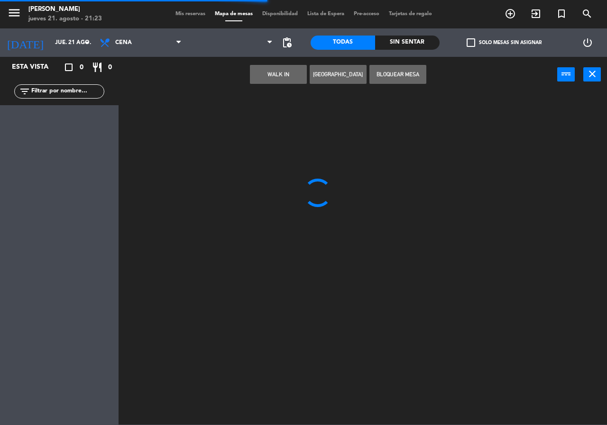
click at [77, 93] on input "text" at bounding box center [66, 91] width 73 height 10
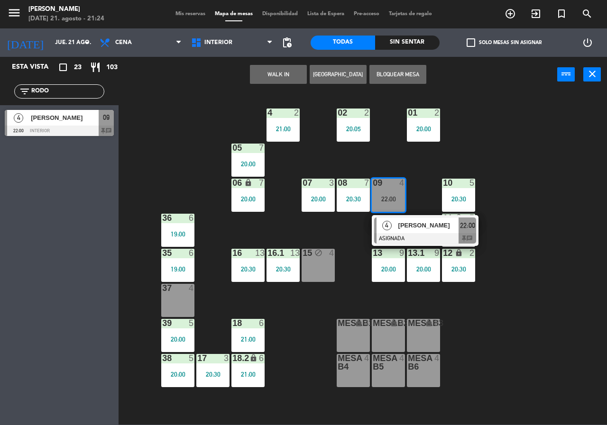
type input "RODO"
click at [164, 111] on div "02 2 20:05 4 2 21:00 01 2 20:00 05 7 20:00 06 lock 7 20:00 07 3 20:00 09 4 22:0…" at bounding box center [366, 258] width 482 height 333
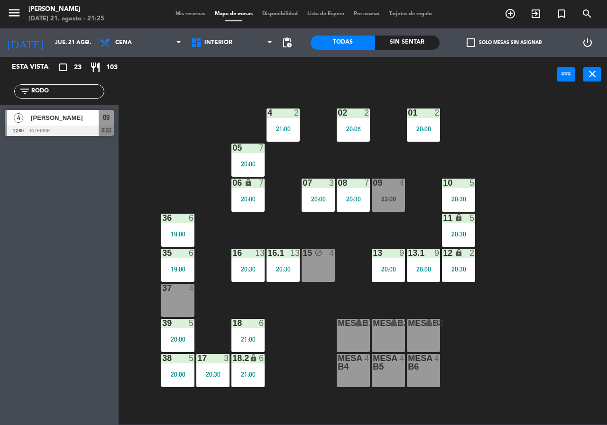
click at [388, 196] on div "22:00" at bounding box center [388, 199] width 33 height 7
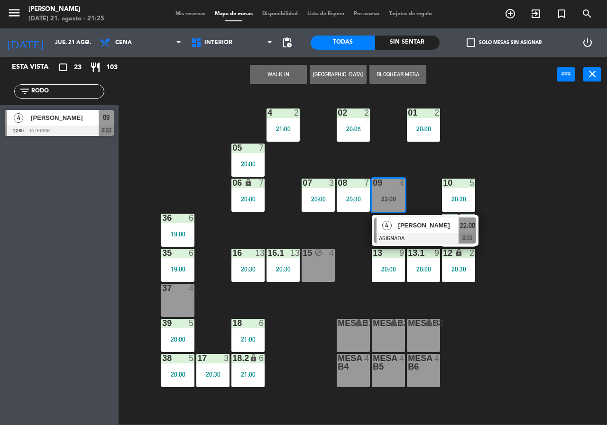
click at [433, 241] on div at bounding box center [425, 238] width 102 height 10
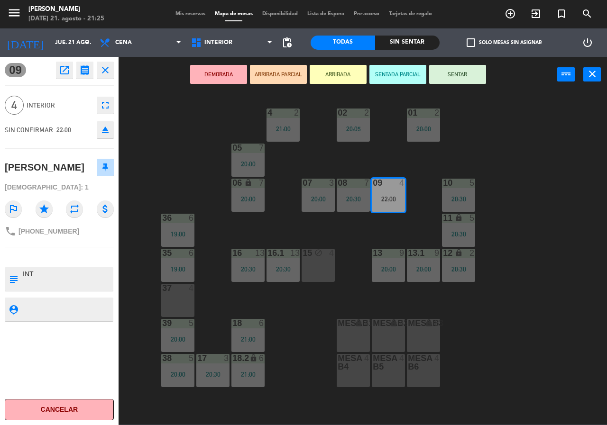
click at [418, 233] on div "02 2 20:05 4 2 21:00 01 2 20:00 05 7 20:00 06 lock 7 20:00 07 3 20:00 09 4 22:0…" at bounding box center [366, 258] width 482 height 333
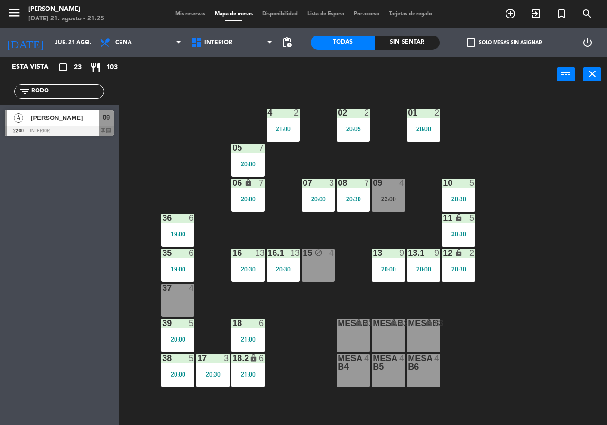
click at [76, 94] on input "RODO" at bounding box center [66, 91] width 73 height 10
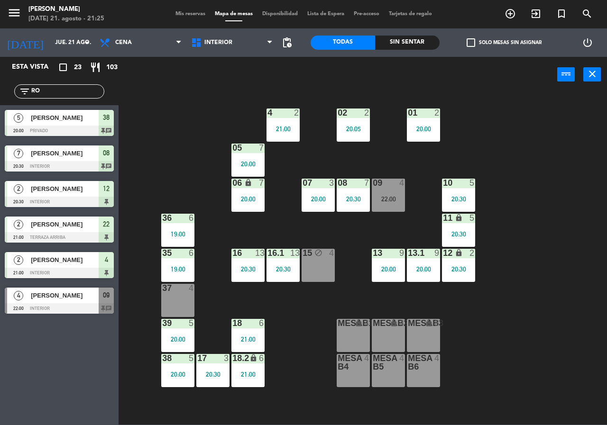
type input "R"
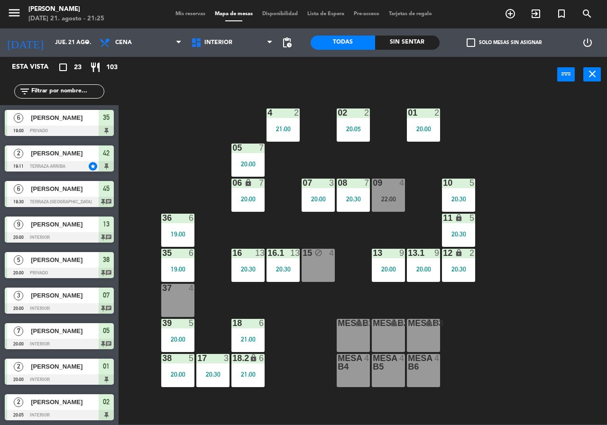
click at [186, 148] on div "02 2 20:05 4 2 21:00 01 2 20:00 05 7 20:00 06 lock 7 20:00 07 3 20:00 09 4 22:0…" at bounding box center [366, 258] width 482 height 333
click at [14, 87] on input-outlined "filter_list" at bounding box center [59, 91] width 90 height 14
click at [82, 88] on input "text" at bounding box center [66, 91] width 73 height 10
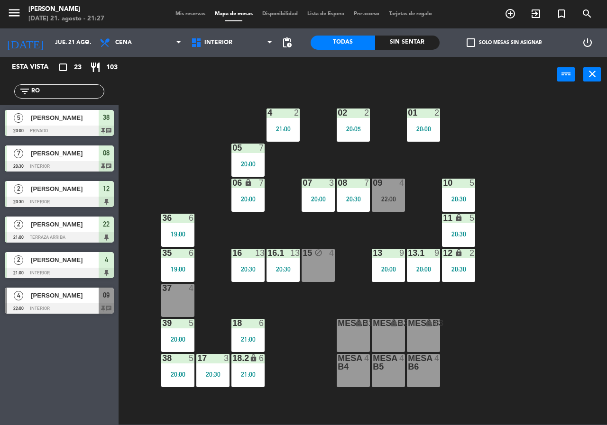
click at [185, 93] on div "02 2 20:05 4 2 21:00 01 2 20:00 05 7 20:00 06 lock 7 20:00 07 3 20:00 09 4 22:0…" at bounding box center [366, 258] width 482 height 333
click at [43, 90] on input "RO" at bounding box center [66, 91] width 73 height 10
type input "R"
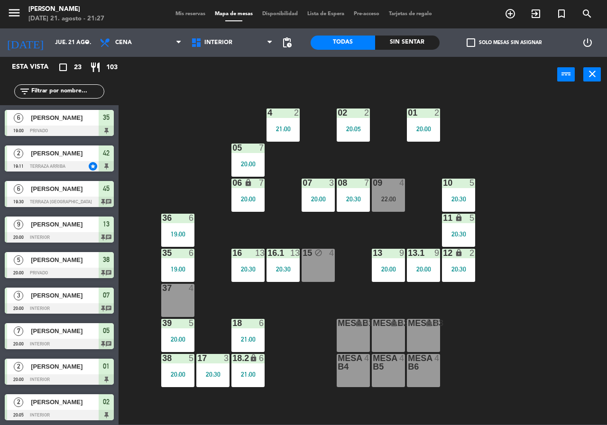
click at [181, 106] on div "02 2 20:05 4 2 21:00 01 2 20:00 05 7 20:00 06 lock 7 20:00 07 3 20:00 09 4 22:0…" at bounding box center [366, 258] width 482 height 333
click at [399, 182] on div "4" at bounding box center [402, 183] width 6 height 9
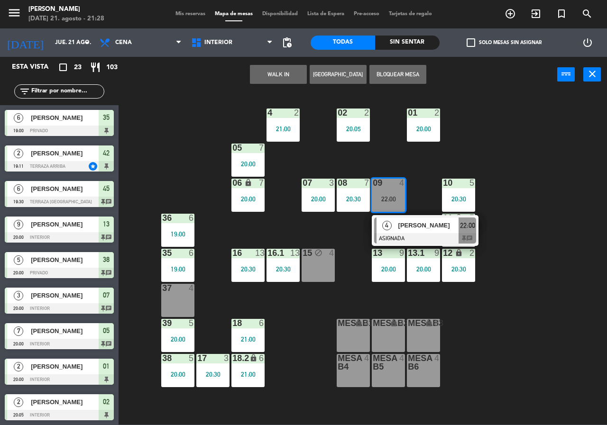
click at [557, 351] on div "02 2 20:05 4 2 21:00 01 2 20:00 05 7 20:00 06 lock 7 20:00 07 3 20:00 09 4 22:0…" at bounding box center [366, 258] width 482 height 333
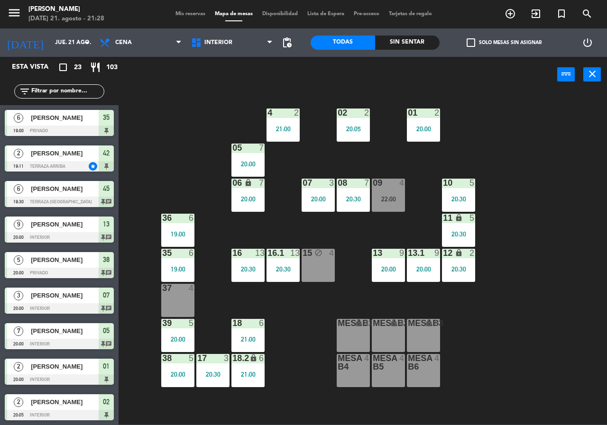
click at [395, 198] on div "22:00" at bounding box center [388, 199] width 33 height 7
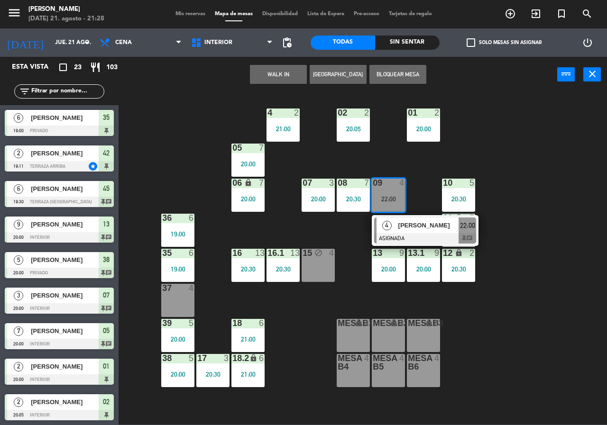
click at [439, 230] on div "4 [PERSON_NAME] ASIGNADA 22:00 chat" at bounding box center [425, 230] width 121 height 31
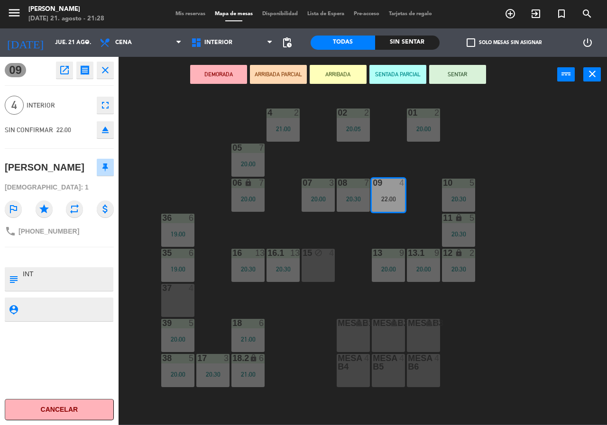
click at [543, 327] on div "02 2 20:05 4 2 21:00 01 2 20:00 05 7 20:00 06 lock 7 20:00 07 3 20:00 09 4 22:0…" at bounding box center [366, 258] width 482 height 333
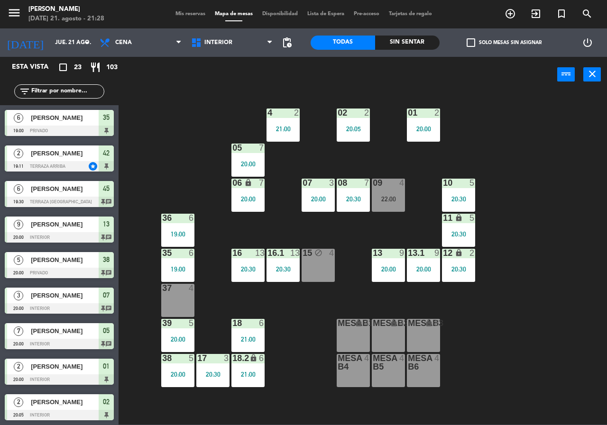
scroll to position [255, 0]
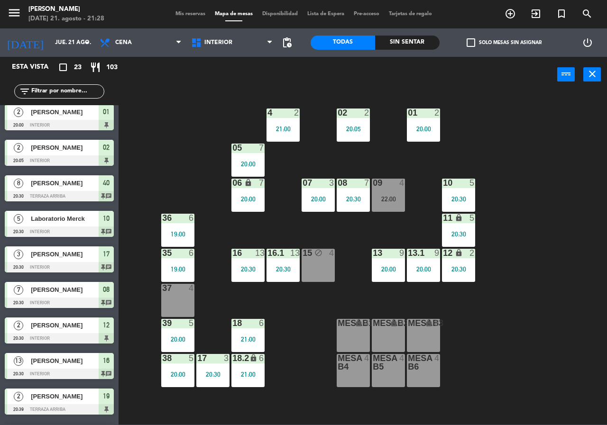
click at [394, 204] on div "09 4 22:00" at bounding box center [388, 195] width 33 height 33
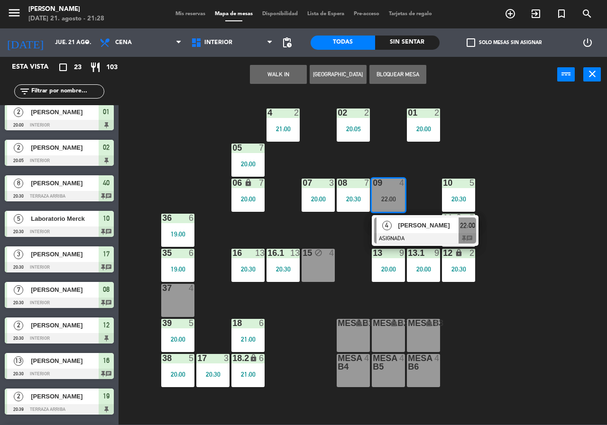
click at [385, 164] on div "02 2 20:05 4 2 21:00 01 2 20:00 05 7 20:00 06 lock 7 20:00 07 3 20:00 09 4 22:0…" at bounding box center [366, 258] width 482 height 333
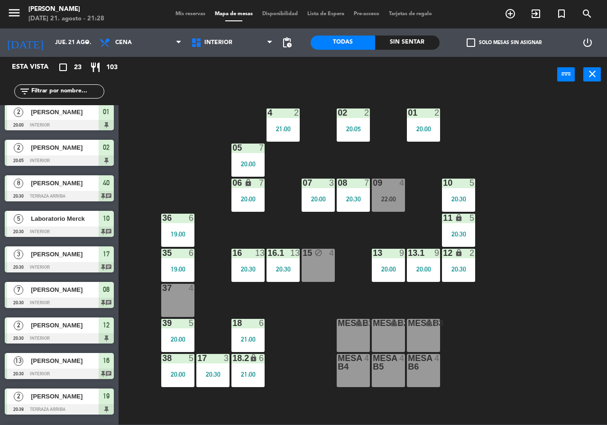
click at [400, 40] on div "Sin sentar" at bounding box center [407, 43] width 64 height 14
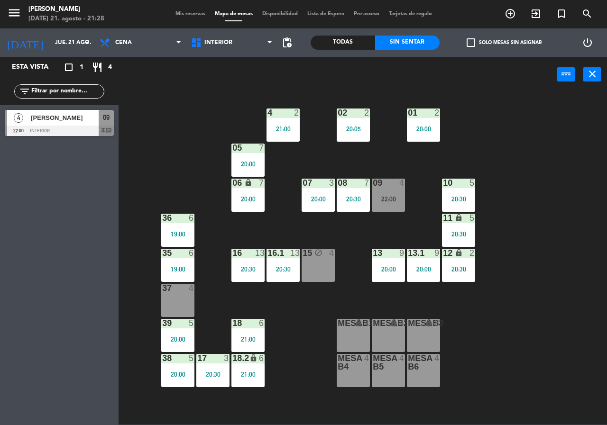
scroll to position [0, 0]
click at [70, 50] on input "jue. 21 ago." at bounding box center [87, 43] width 75 height 16
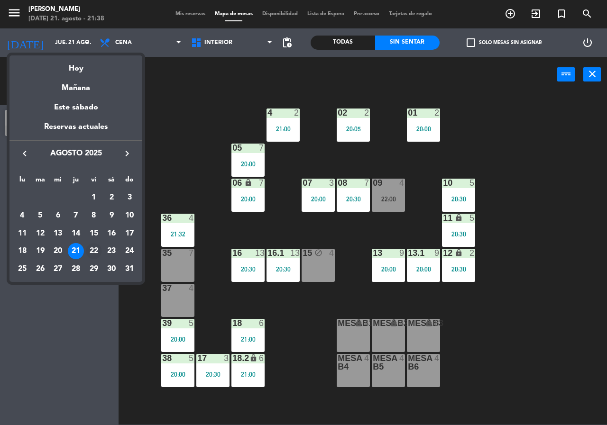
click at [91, 250] on div "22" at bounding box center [94, 251] width 16 height 16
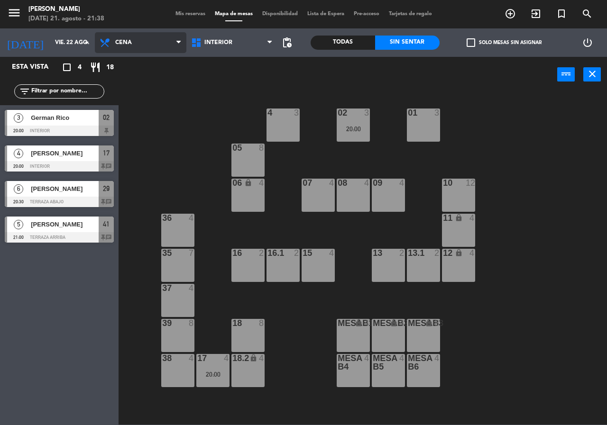
click at [148, 47] on span "Cena" at bounding box center [140, 42] width 91 height 21
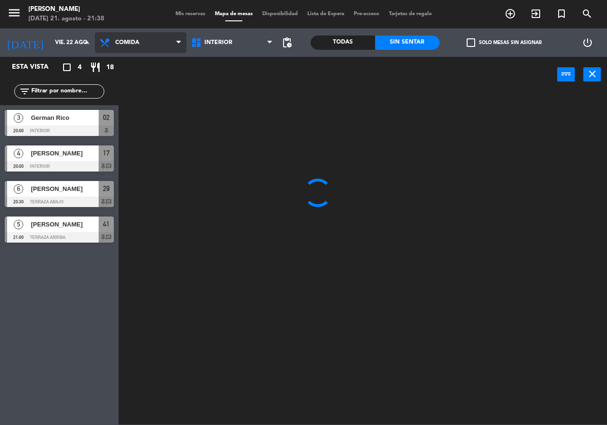
click at [149, 67] on ng-component "menu [PERSON_NAME] [DATE] 21. agosto - 21:38 Mis reservas Mapa de mesas Disponi…" at bounding box center [303, 212] width 607 height 425
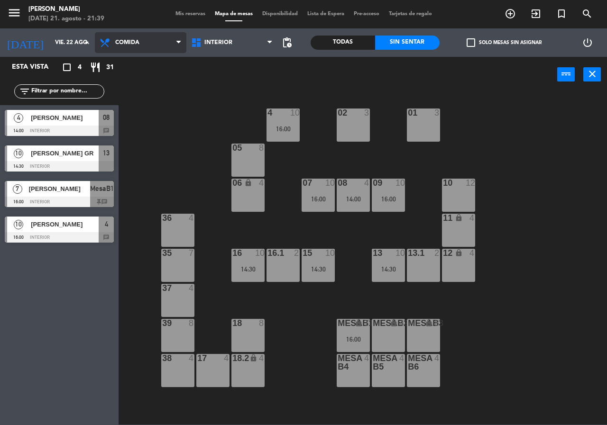
click at [137, 47] on span "Comida" at bounding box center [140, 42] width 91 height 21
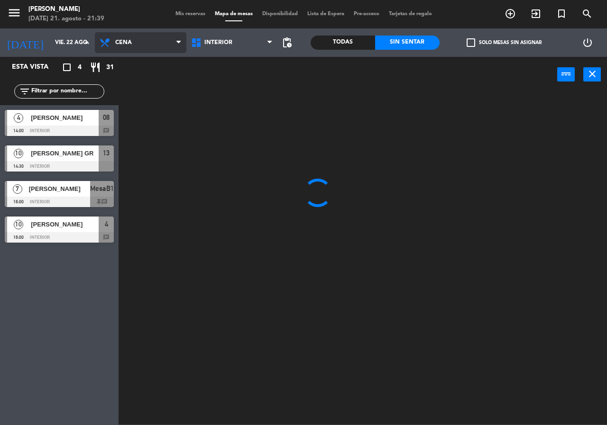
click at [137, 85] on ng-component "menu [PERSON_NAME] [DATE] 21. agosto - 21:39 Mis reservas Mapa de mesas Disponi…" at bounding box center [303, 212] width 607 height 425
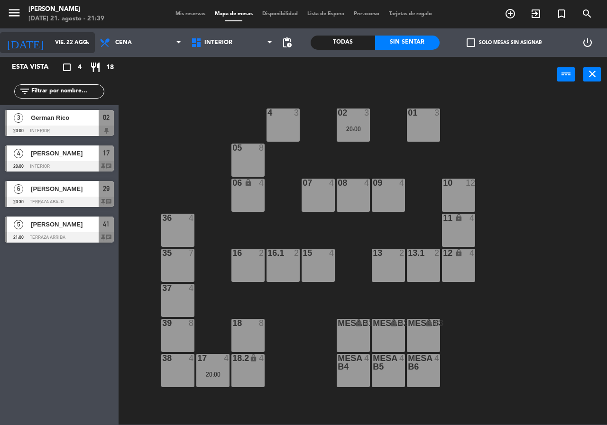
click at [67, 42] on input "vie. 22 ago." at bounding box center [87, 43] width 75 height 16
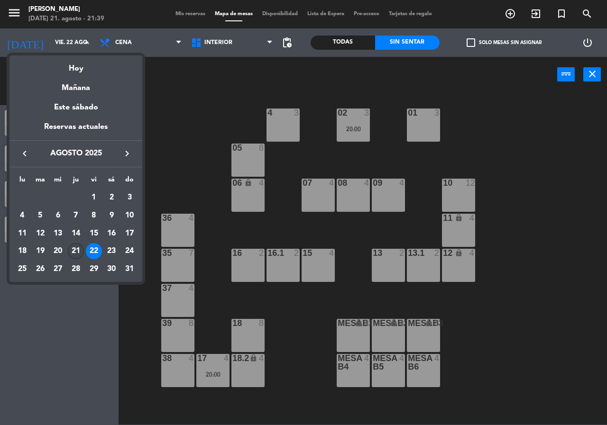
click at [72, 249] on div "21" at bounding box center [76, 251] width 16 height 16
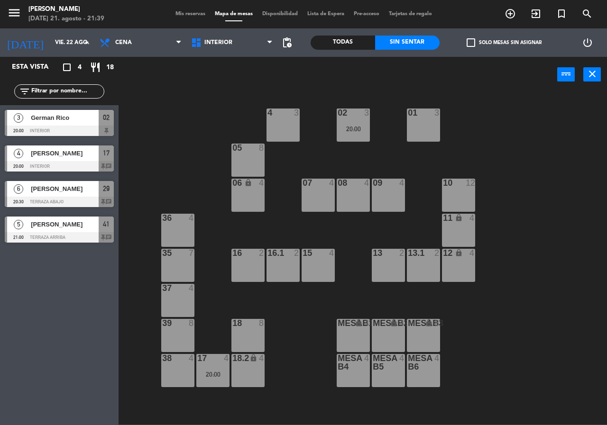
type input "jue. 21 ago."
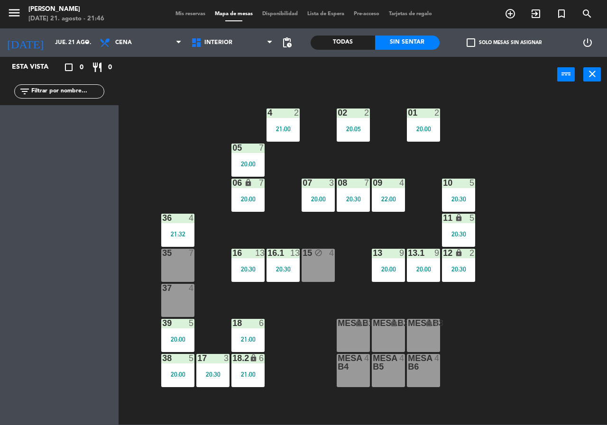
click at [188, 15] on span "Mis reservas" at bounding box center [190, 13] width 39 height 5
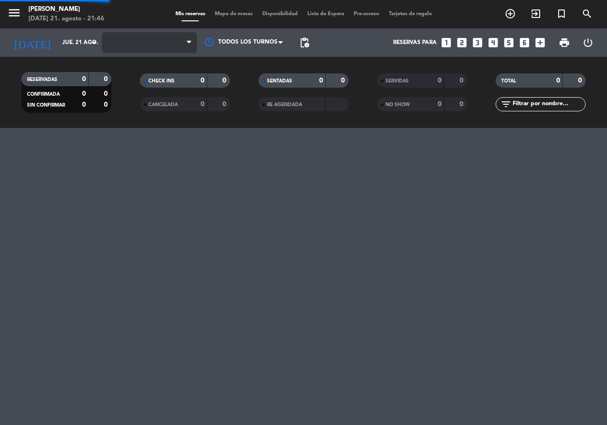
click at [146, 46] on span at bounding box center [149, 42] width 95 height 21
click at [152, 49] on span "Cena" at bounding box center [149, 42] width 95 height 21
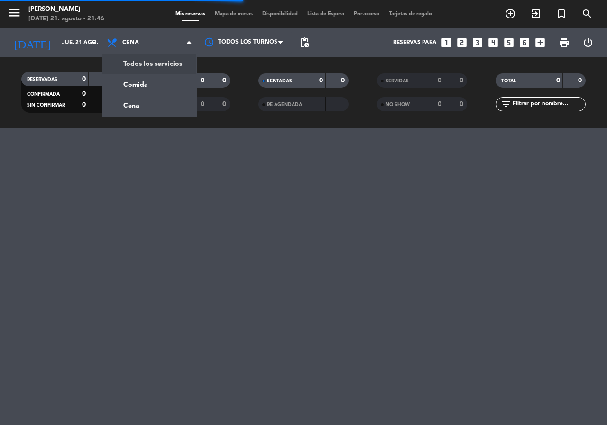
click at [153, 65] on div "menu [PERSON_NAME] [DATE] 21. agosto - 21:46 Mis reservas Mapa de mesas Disponi…" at bounding box center [303, 64] width 607 height 128
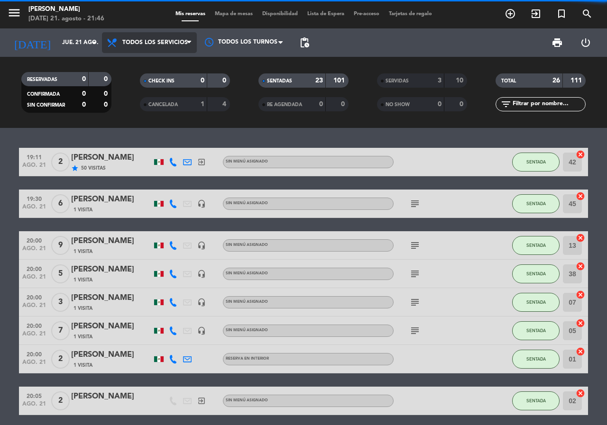
click at [164, 43] on span "Todos los servicios" at bounding box center [154, 42] width 65 height 7
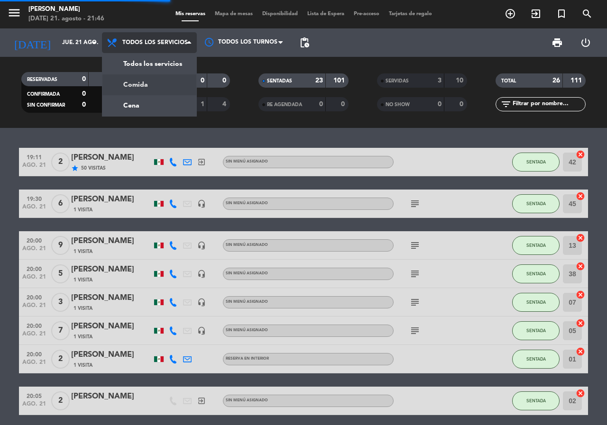
click at [156, 83] on div "menu [PERSON_NAME] [DATE] 21. agosto - 21:46 Mis reservas Mapa de mesas Disponi…" at bounding box center [303, 64] width 607 height 128
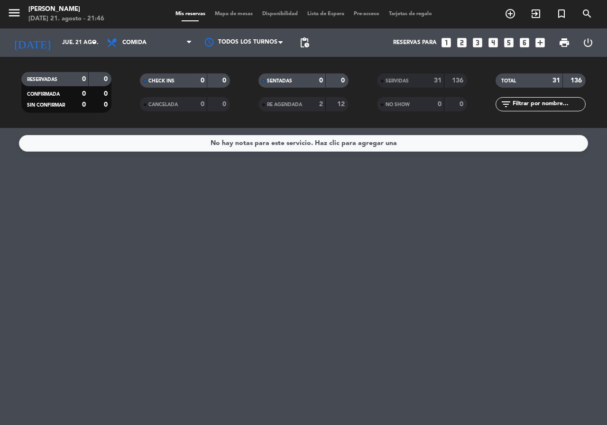
click at [239, 12] on span "Mapa de mesas" at bounding box center [233, 13] width 47 height 5
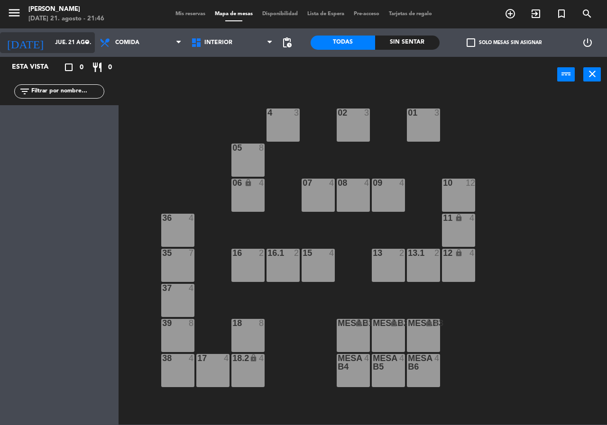
click at [52, 44] on input "jue. 21 ago." at bounding box center [87, 43] width 75 height 16
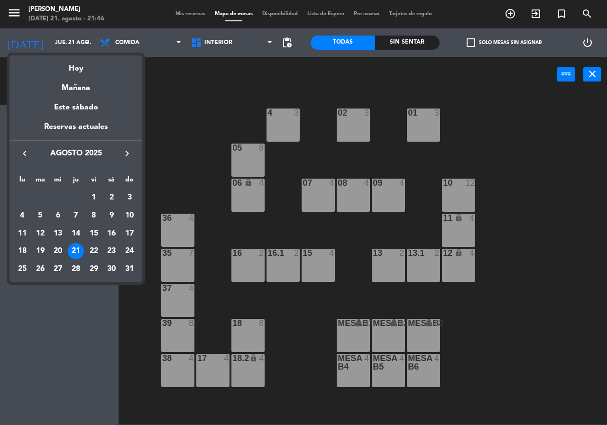
click at [136, 46] on div at bounding box center [303, 212] width 607 height 425
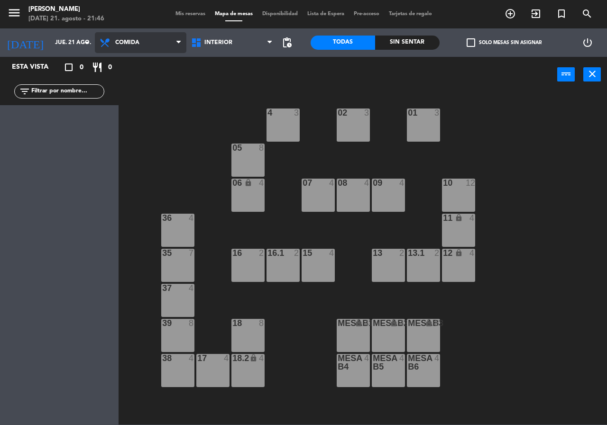
drag, startPoint x: 145, startPoint y: 45, endPoint x: 146, endPoint y: 57, distance: 12.9
click at [145, 46] on span "Comida" at bounding box center [140, 42] width 91 height 21
click at [145, 83] on ng-component "menu [PERSON_NAME] [DATE] 21. agosto - 21:46 Mis reservas Mapa de mesas Disponi…" at bounding box center [303, 212] width 607 height 425
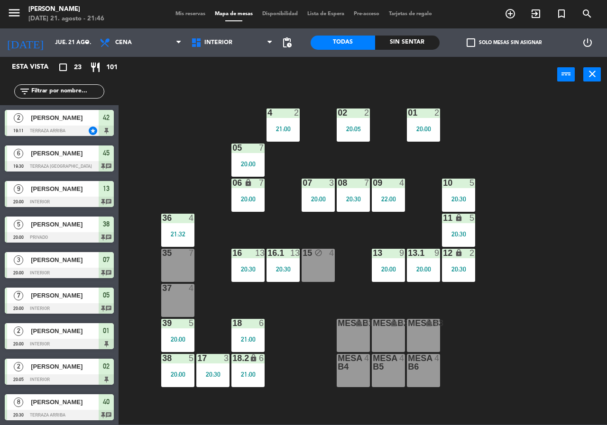
click at [145, 84] on div "power_input close" at bounding box center [338, 75] width 438 height 36
click at [195, 14] on span "Mis reservas" at bounding box center [190, 13] width 39 height 5
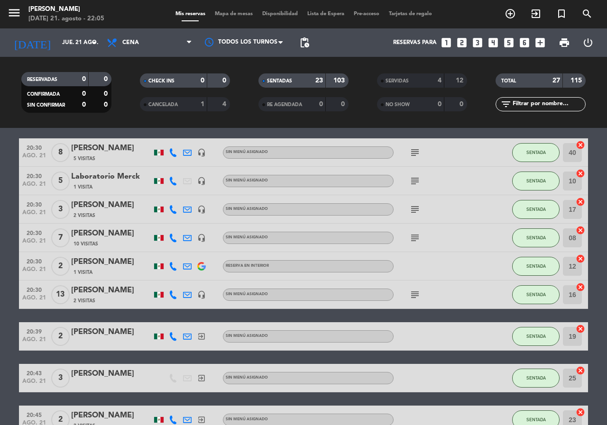
scroll to position [332, 0]
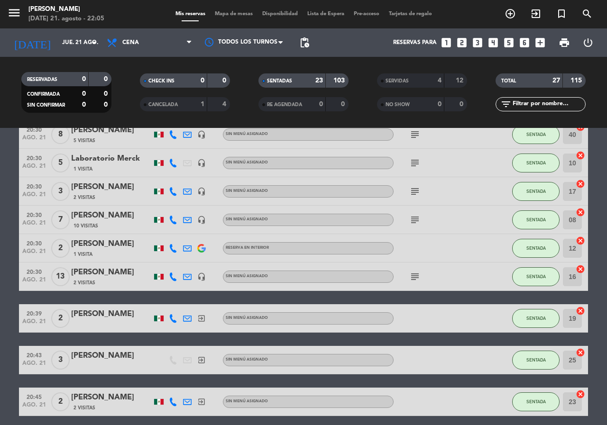
click at [231, 12] on span "Mapa de mesas" at bounding box center [233, 13] width 47 height 5
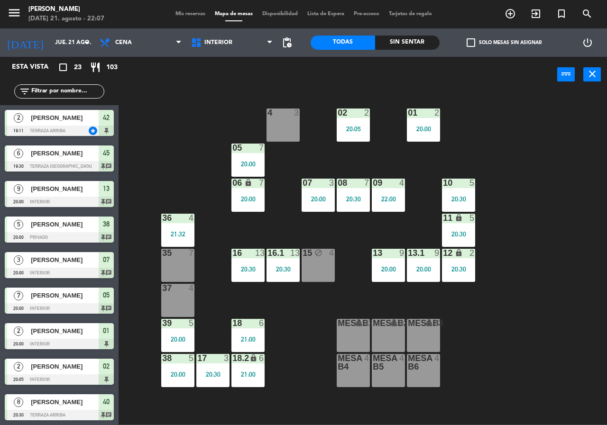
click at [341, 190] on div "08 7 20:30" at bounding box center [353, 195] width 33 height 33
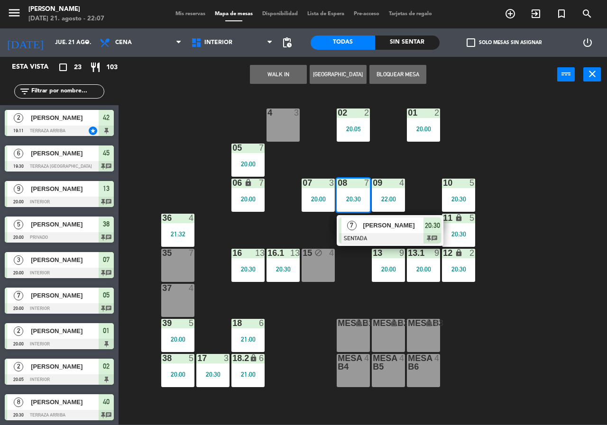
click at [361, 224] on div "7 [PERSON_NAME] SENTADA 20:30 chat" at bounding box center [389, 230] width 121 height 31
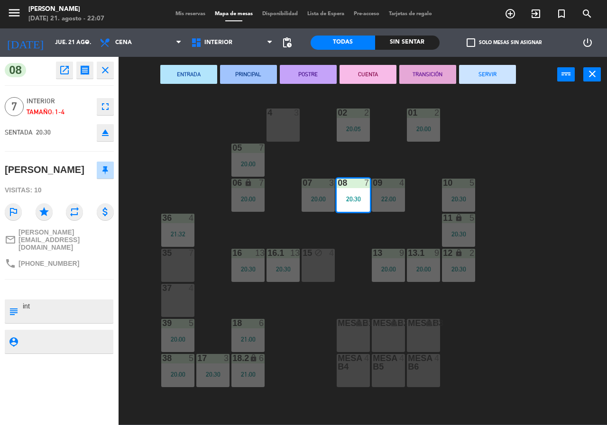
click at [100, 101] on icon "fullscreen" at bounding box center [105, 106] width 11 height 11
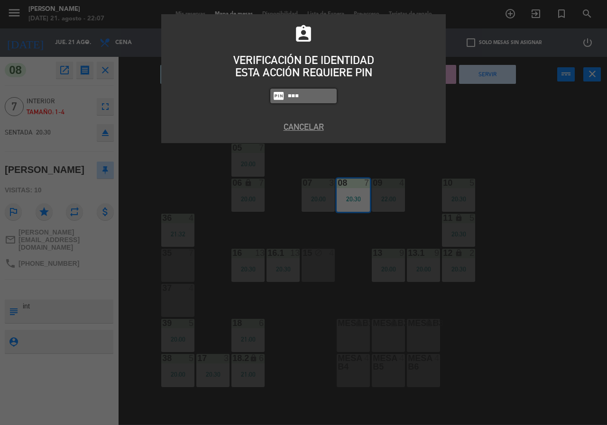
type input "4836"
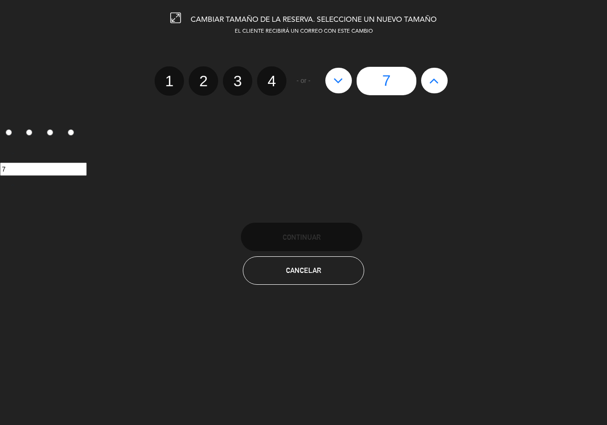
click at [336, 71] on button at bounding box center [338, 81] width 27 height 26
type input "6"
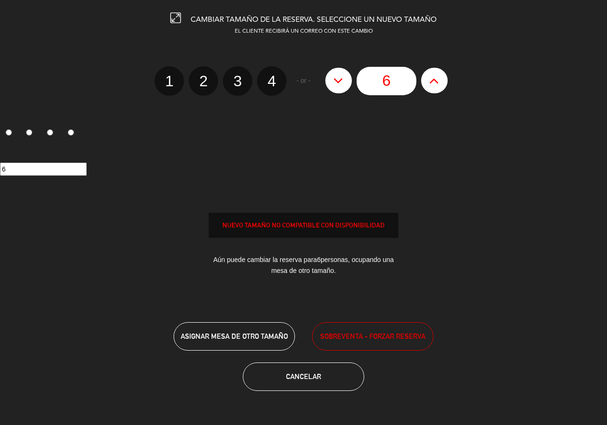
click at [341, 74] on icon at bounding box center [338, 80] width 10 height 15
type input "5"
click at [387, 73] on input "5" at bounding box center [386, 81] width 60 height 28
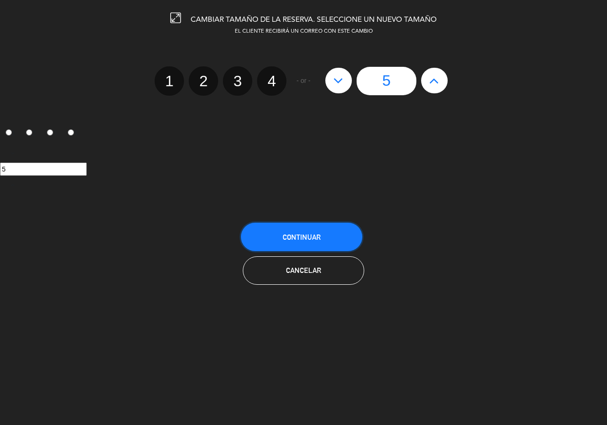
click at [299, 236] on span "Continuar" at bounding box center [302, 237] width 38 height 8
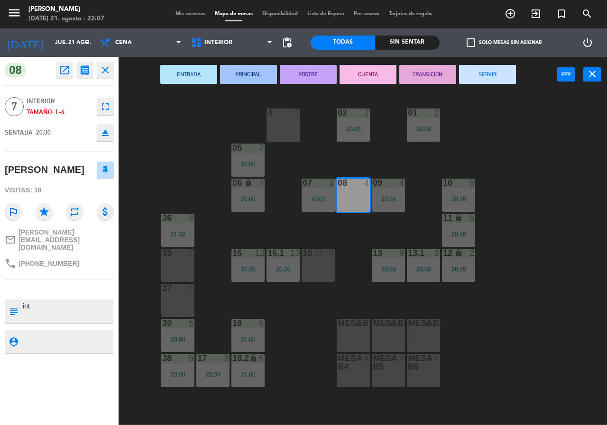
click at [533, 255] on div "02 2 20:05 4 3 01 2 20:00 05 7 20:00 06 lock 7 20:00 07 3 20:00 09 4 22:00 10 5…" at bounding box center [366, 258] width 482 height 333
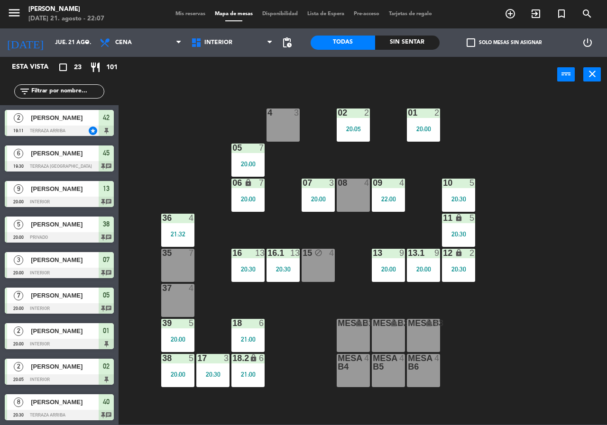
click at [38, 95] on input "text" at bounding box center [66, 91] width 73 height 10
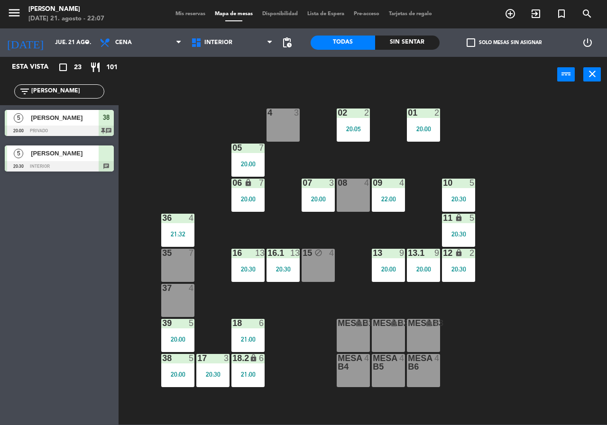
type input "[PERSON_NAME]"
click at [62, 162] on div at bounding box center [59, 166] width 109 height 10
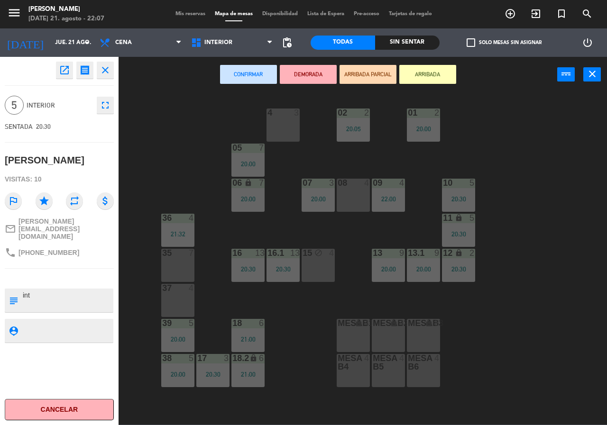
click at [338, 179] on div "08" at bounding box center [338, 183] width 0 height 9
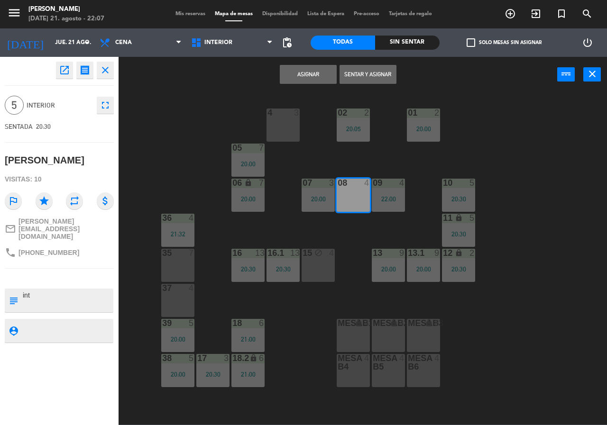
click at [303, 71] on button "Asignar" at bounding box center [308, 74] width 57 height 19
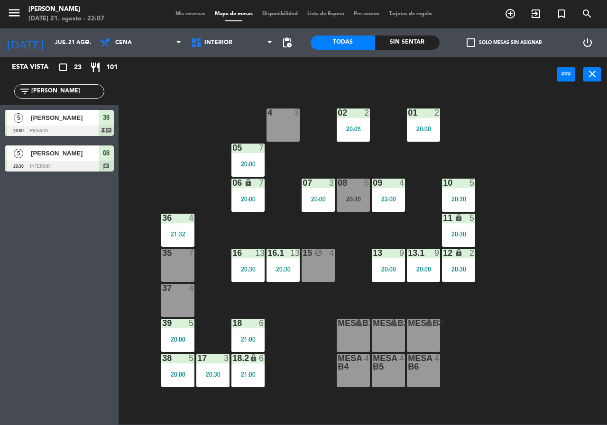
click at [358, 196] on div "20:30" at bounding box center [353, 199] width 33 height 7
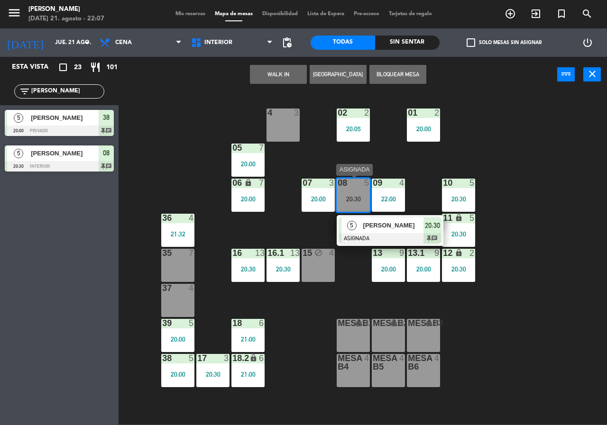
click at [393, 225] on span "[PERSON_NAME]" at bounding box center [393, 225] width 61 height 10
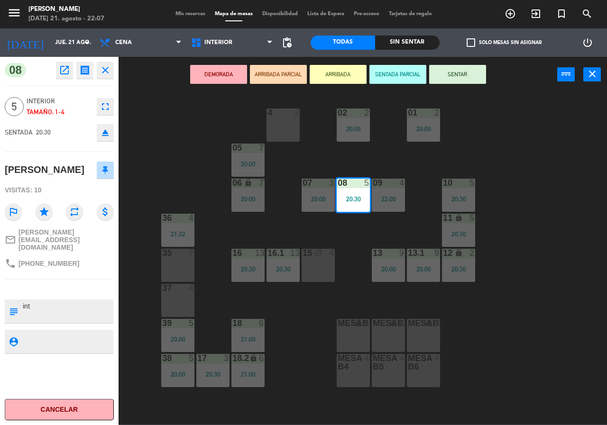
click at [458, 71] on button "SENTAR" at bounding box center [457, 74] width 57 height 19
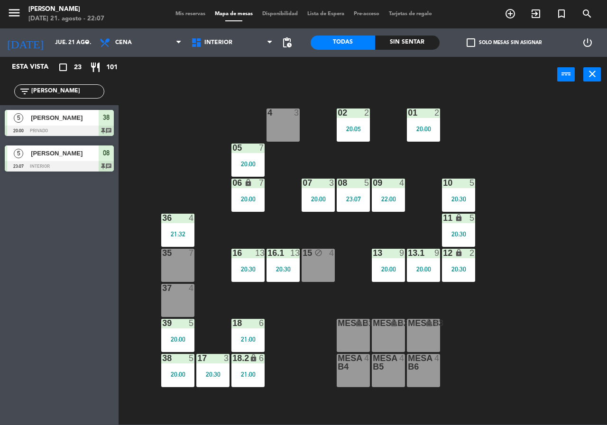
click at [534, 175] on div "02 2 20:05 4 3 01 2 20:00 05 7 20:00 06 lock 7 20:00 07 3 20:00 09 4 22:00 10 5…" at bounding box center [366, 258] width 482 height 333
click at [88, 91] on input "[PERSON_NAME]" at bounding box center [66, 91] width 73 height 10
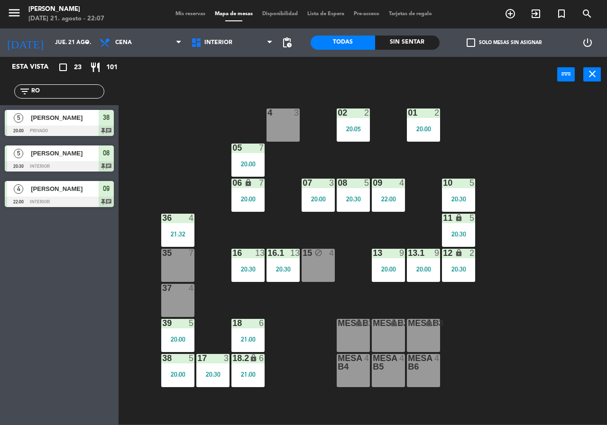
type input "R"
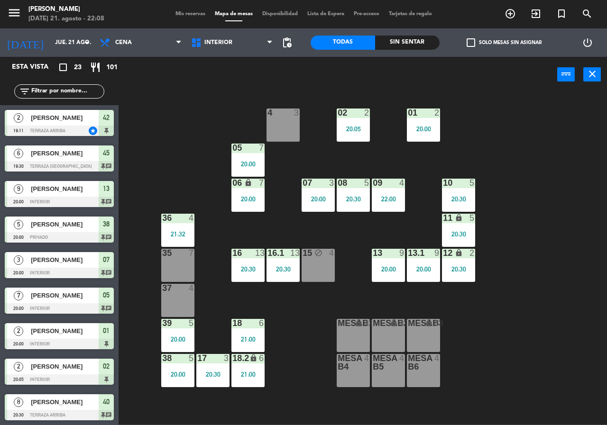
click at [189, 111] on div "02 2 20:05 4 3 01 2 20:00 05 7 20:00 06 lock 7 20:00 07 3 20:00 09 4 22:00 10 5…" at bounding box center [366, 258] width 482 height 333
click at [190, 112] on div "02 2 20:05 4 3 01 2 20:00 05 7 20:00 06 lock 7 20:00 07 3 20:00 09 4 22:00 10 5…" at bounding box center [366, 258] width 482 height 333
click at [353, 186] on div at bounding box center [354, 183] width 16 height 9
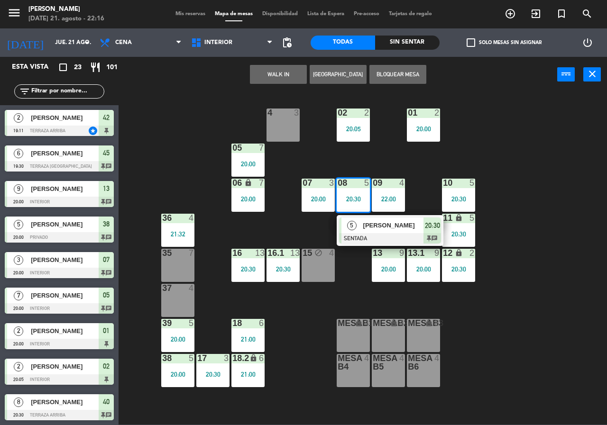
click at [523, 179] on div "02 2 20:05 4 3 01 2 20:00 05 7 20:00 06 lock 7 20:00 07 3 20:00 09 4 22:00 10 5…" at bounding box center [366, 258] width 482 height 333
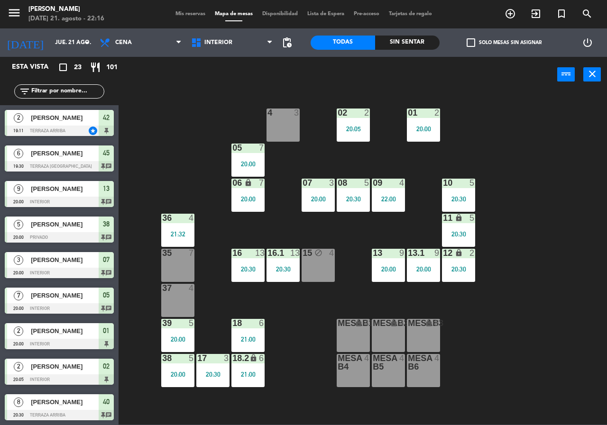
click at [384, 270] on div "20:00" at bounding box center [388, 269] width 33 height 7
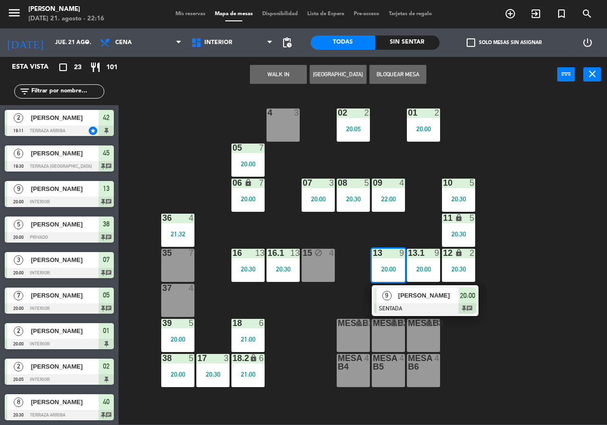
click at [405, 295] on span "[PERSON_NAME]" at bounding box center [428, 296] width 61 height 10
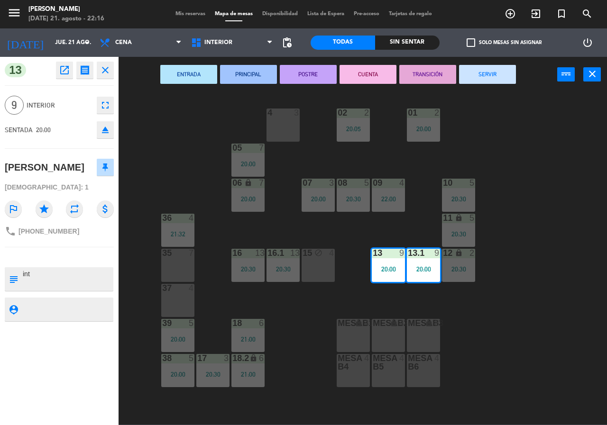
click at [490, 82] on button "SERVIR" at bounding box center [487, 74] width 57 height 19
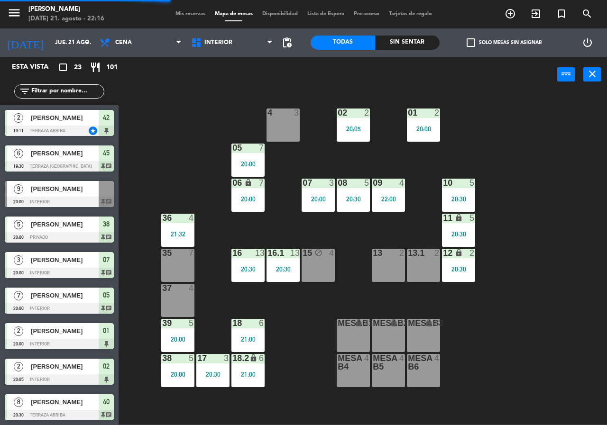
click at [309, 265] on div "15 block 4" at bounding box center [317, 265] width 33 height 33
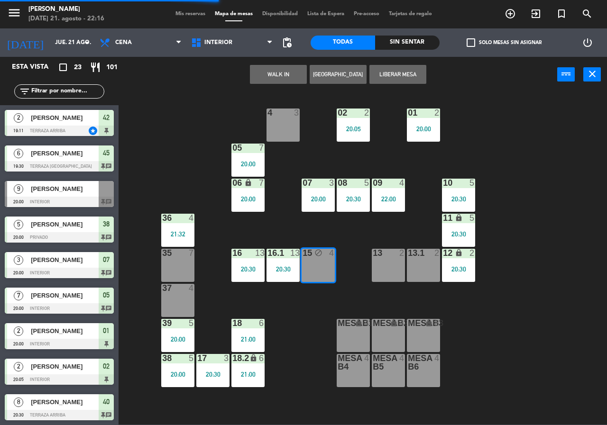
click at [407, 69] on button "Liberar Mesa" at bounding box center [397, 74] width 57 height 19
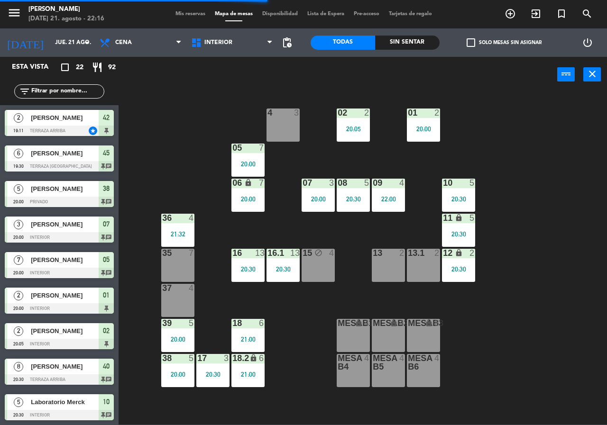
click at [531, 113] on div "02 2 20:05 4 3 01 2 20:00 05 7 20:00 06 lock 7 20:00 07 3 20:00 09 4 22:00 10 5…" at bounding box center [366, 258] width 482 height 333
click at [412, 45] on div "Sin sentar" at bounding box center [407, 43] width 64 height 14
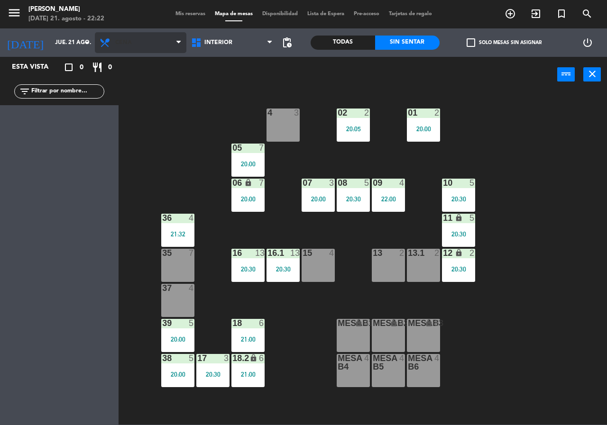
click at [129, 50] on span "Cena" at bounding box center [140, 42] width 91 height 21
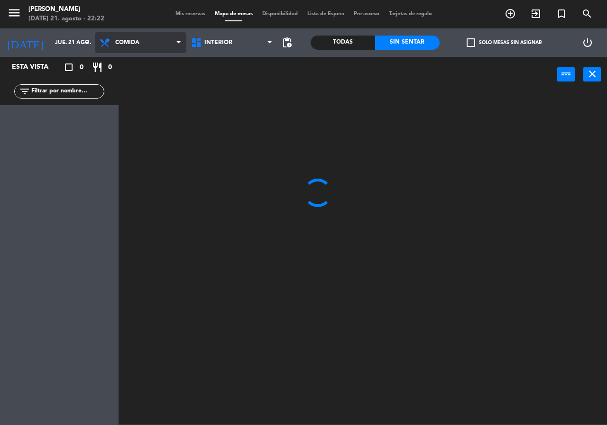
click at [141, 67] on ng-component "menu [PERSON_NAME] [DATE] 21. agosto - 22:22 Mis reservas Mapa de mesas Disponi…" at bounding box center [303, 212] width 607 height 425
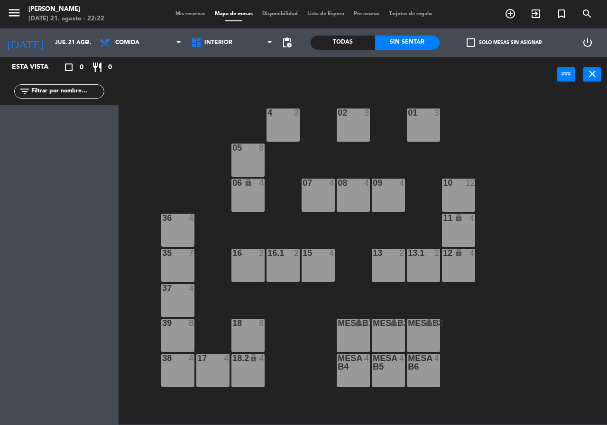
click at [178, 18] on div "Mis reservas Mapa de mesas Disponibilidad Lista de Espera Pre-acceso Tarjetas d…" at bounding box center [304, 14] width 266 height 9
click at [183, 8] on div "menu [PERSON_NAME] [DATE] 21. agosto - 22:22 Mis reservas Mapa de mesas Disponi…" at bounding box center [303, 14] width 607 height 28
click at [177, 12] on span "Mis reservas" at bounding box center [190, 13] width 39 height 5
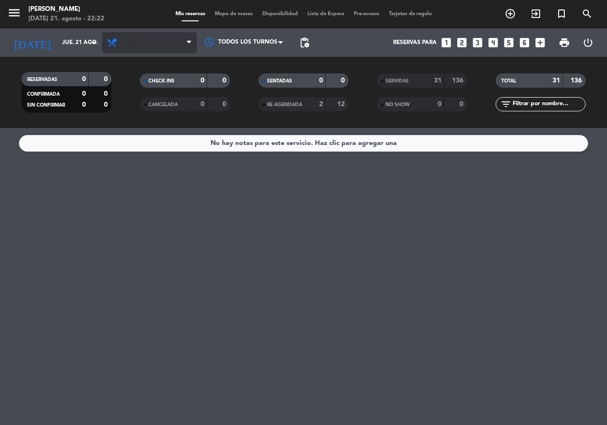
click at [140, 37] on span "Comida" at bounding box center [149, 42] width 95 height 21
click at [148, 100] on div "menu [PERSON_NAME] [DATE] 21. agosto - 22:22 Mis reservas Mapa de mesas Disponi…" at bounding box center [303, 64] width 607 height 128
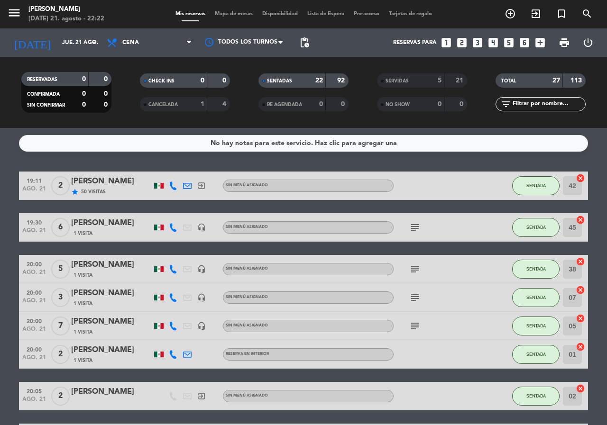
click at [228, 12] on span "Mapa de mesas" at bounding box center [233, 13] width 47 height 5
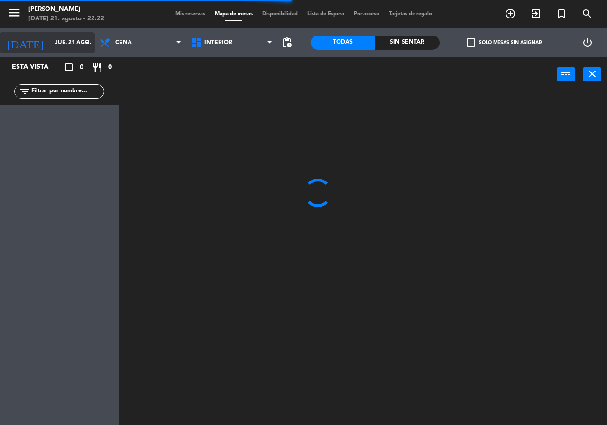
click at [83, 40] on icon "arrow_drop_down" at bounding box center [86, 42] width 11 height 11
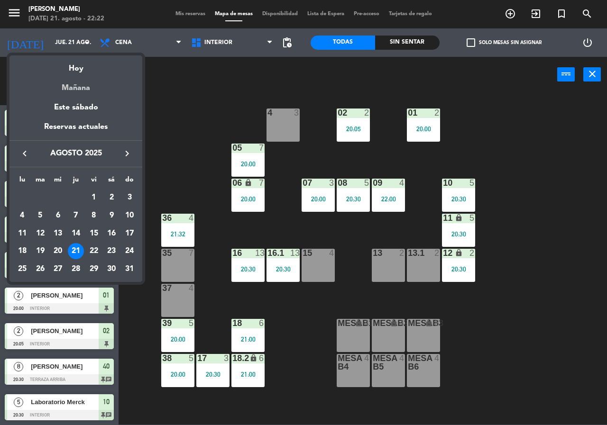
click at [86, 84] on div "Mañana" at bounding box center [75, 84] width 133 height 19
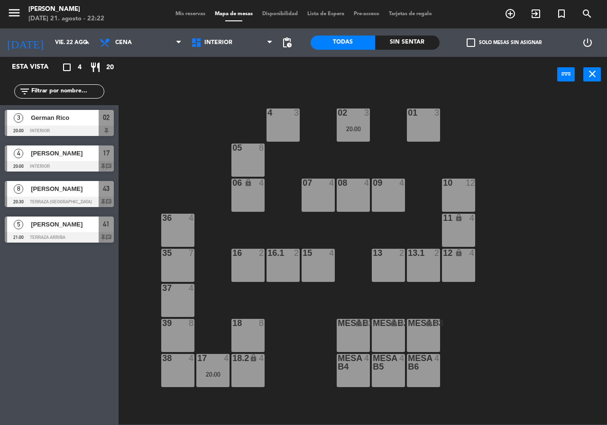
click at [386, 45] on div "Sin sentar" at bounding box center [407, 43] width 64 height 14
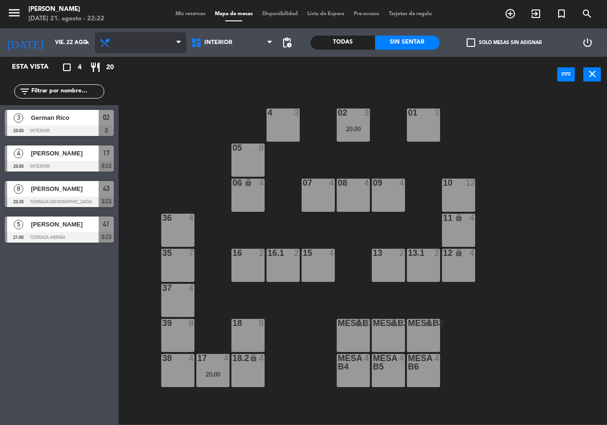
click at [149, 43] on span "Cena" at bounding box center [140, 42] width 91 height 21
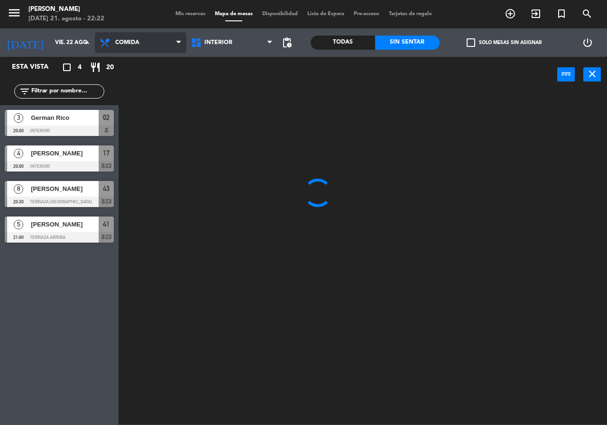
click at [143, 58] on ng-component "menu [PERSON_NAME] [DATE] 21. agosto - 22:22 Mis reservas Mapa de mesas Disponi…" at bounding box center [303, 212] width 607 height 425
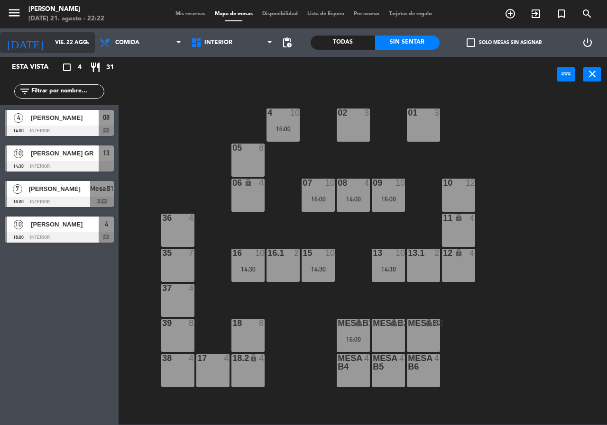
click at [73, 41] on input "vie. 22 ago." at bounding box center [87, 43] width 75 height 16
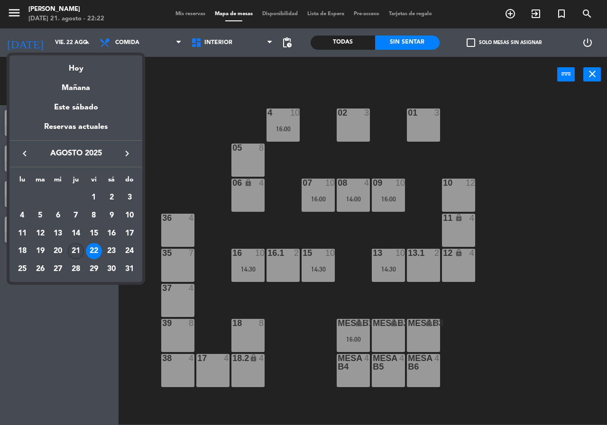
click at [81, 255] on div "21" at bounding box center [76, 251] width 16 height 16
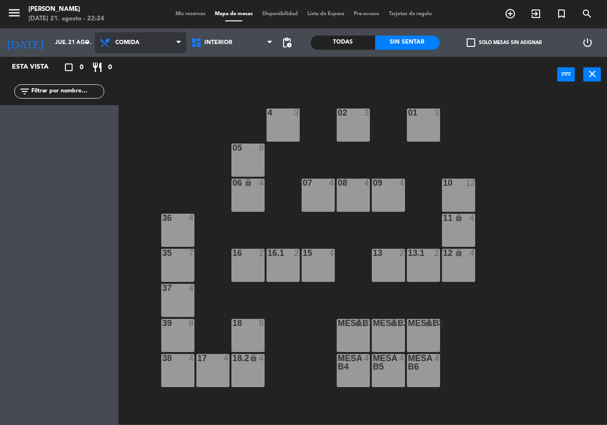
click at [147, 51] on span "Comida" at bounding box center [140, 42] width 91 height 21
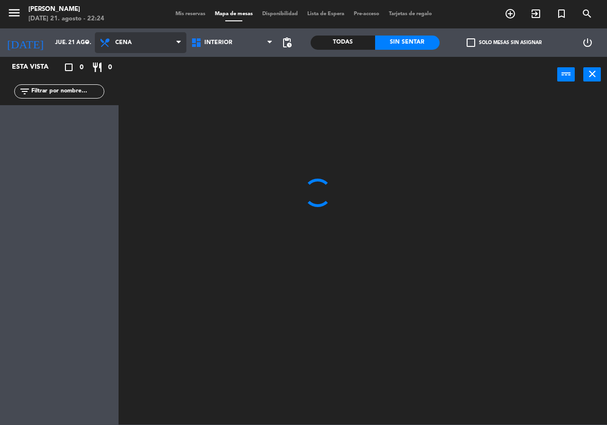
click at [155, 90] on ng-component "menu [PERSON_NAME] [DATE] 21. agosto - 22:24 Mis reservas Mapa de mesas Disponi…" at bounding box center [303, 212] width 607 height 425
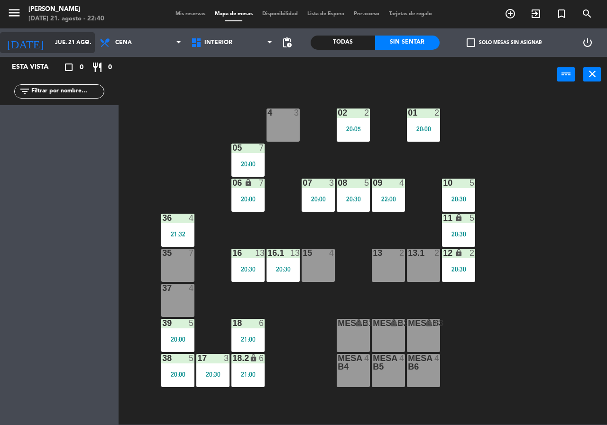
click at [72, 42] on input "jue. 21 ago." at bounding box center [87, 43] width 75 height 16
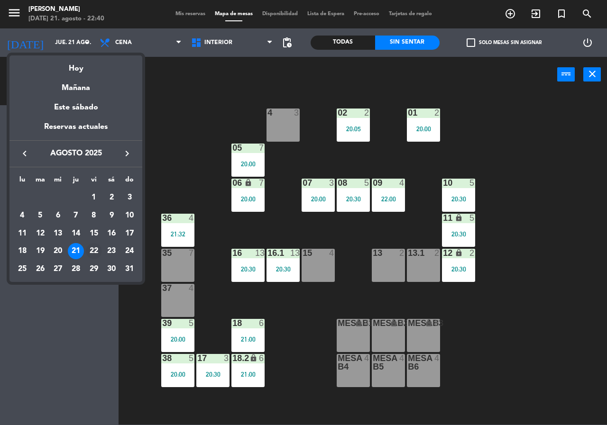
click at [96, 248] on div "22" at bounding box center [94, 251] width 16 height 16
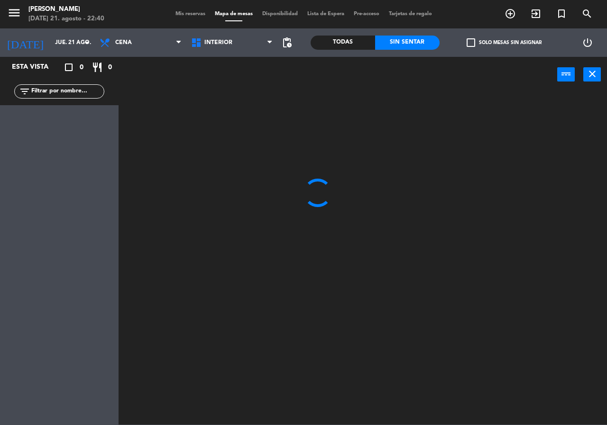
type input "vie. 22 ago."
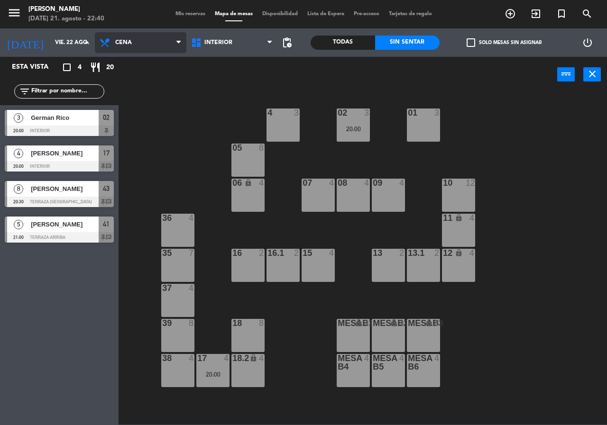
click at [158, 46] on span "Cena" at bounding box center [140, 42] width 91 height 21
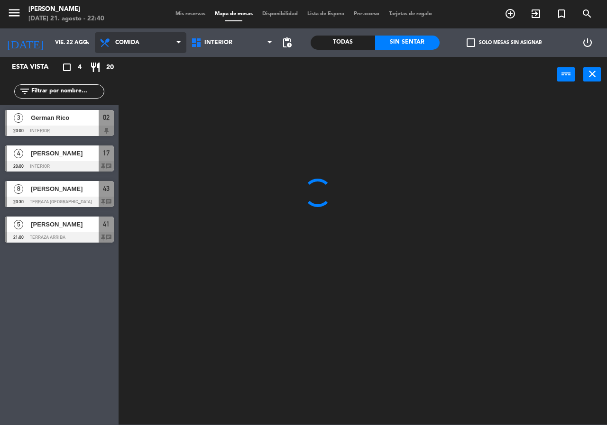
click at [159, 61] on ng-component "menu [PERSON_NAME] [DATE] 21. agosto - 22:40 Mis reservas Mapa de mesas Disponi…" at bounding box center [303, 212] width 607 height 425
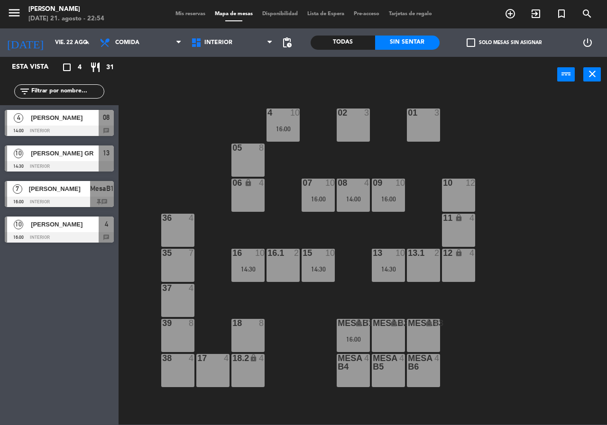
click at [90, 149] on span "[PERSON_NAME] GR" at bounding box center [65, 153] width 68 height 10
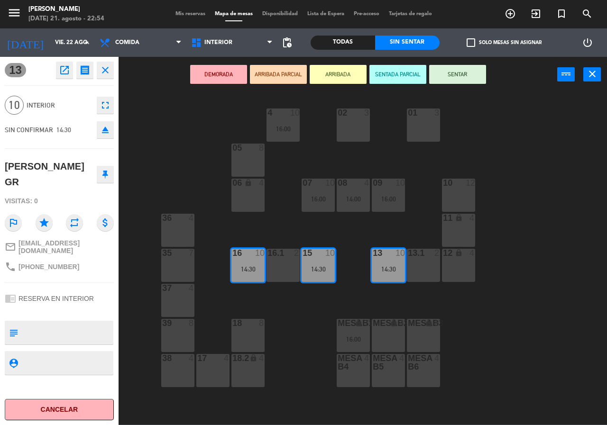
click at [446, 192] on div "10 12" at bounding box center [458, 195] width 33 height 33
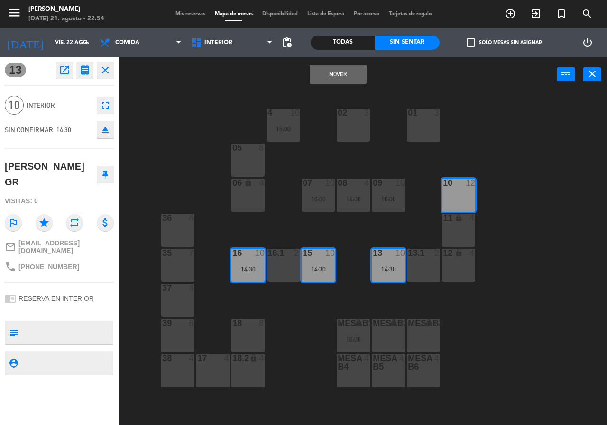
click at [356, 76] on button "Mover" at bounding box center [338, 74] width 57 height 19
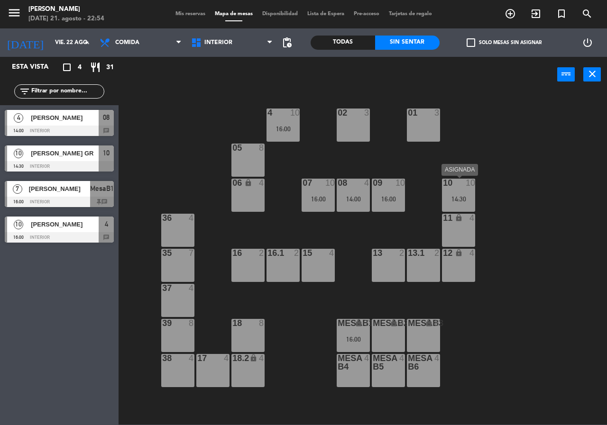
click at [465, 199] on div "14:30" at bounding box center [458, 199] width 33 height 7
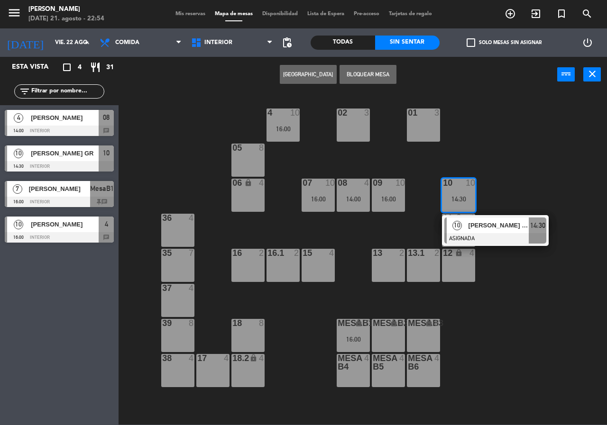
click at [487, 230] on span "[PERSON_NAME] GR" at bounding box center [498, 225] width 61 height 10
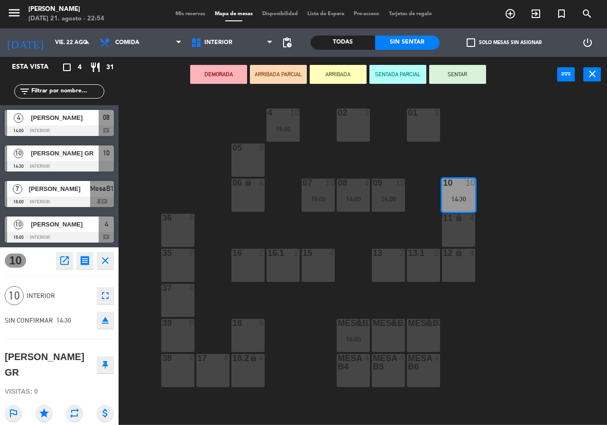
drag, startPoint x: 470, startPoint y: 228, endPoint x: 465, endPoint y: 230, distance: 5.5
click at [467, 228] on div "11 lock 4" at bounding box center [458, 230] width 33 height 33
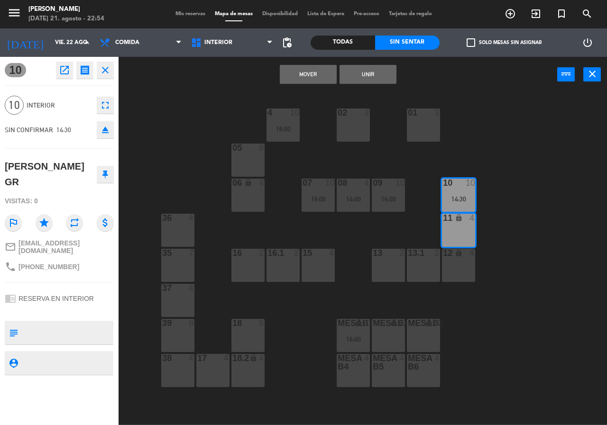
click at [457, 254] on div "12 lock 4" at bounding box center [458, 265] width 33 height 33
click at [364, 67] on button "Unir" at bounding box center [367, 74] width 57 height 19
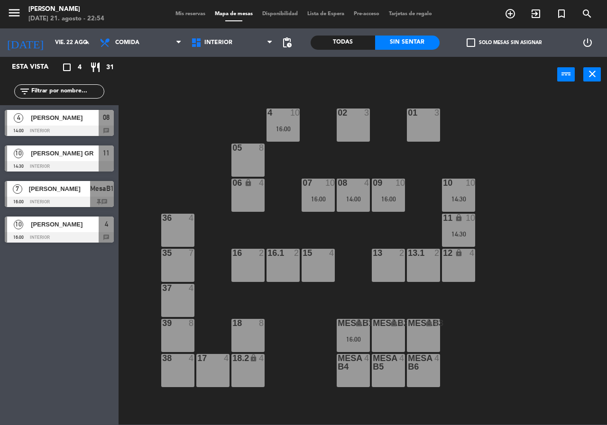
click at [356, 200] on div "14:00" at bounding box center [353, 199] width 33 height 7
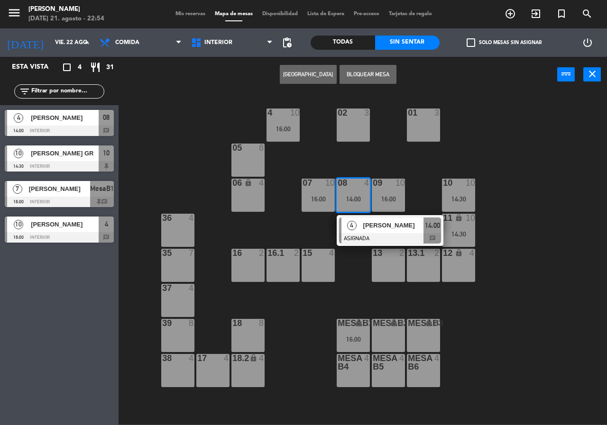
drag, startPoint x: 357, startPoint y: 260, endPoint x: 374, endPoint y: 215, distance: 48.6
click at [356, 258] on div "02 3 4 10 16:00 01 3 05 8 06 lock 4 07 10 16:00 09 10 16:00 10 10 14:30 08 4 14…" at bounding box center [366, 258] width 482 height 333
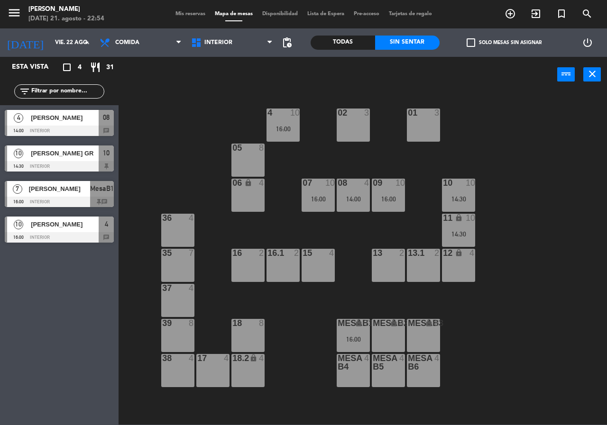
click at [391, 193] on div "09 10 16:00" at bounding box center [388, 195] width 33 height 33
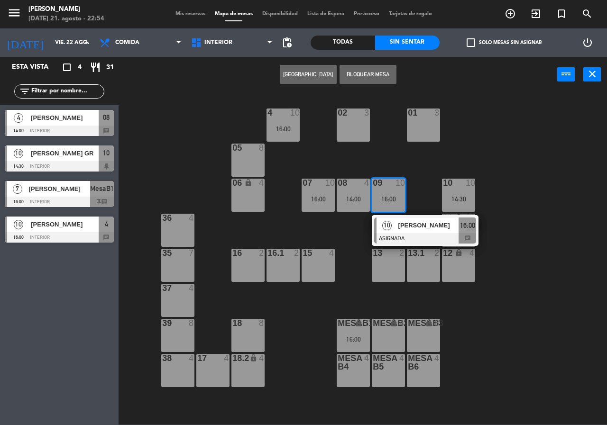
click at [393, 231] on div "10" at bounding box center [386, 226] width 20 height 16
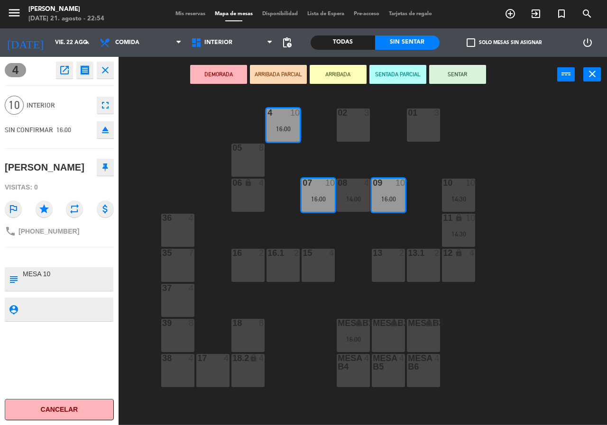
drag, startPoint x: 435, startPoint y: 222, endPoint x: 431, endPoint y: 229, distance: 7.8
click at [434, 222] on div "02 3 4 10 16:00 01 3 05 8 06 lock 4 07 10 16:00 09 10 16:00 10 10 14:30 08 4 14…" at bounding box center [366, 258] width 482 height 333
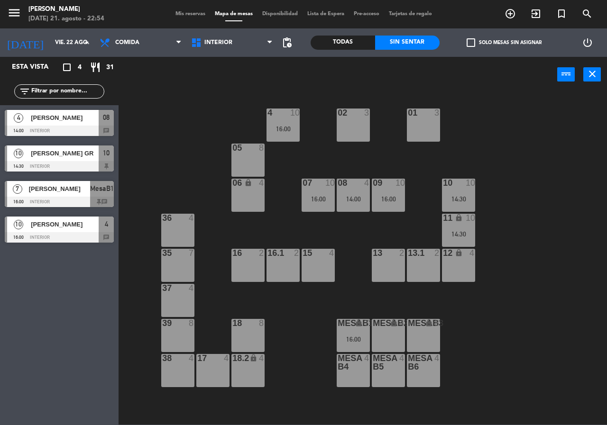
click at [457, 234] on div "14:30" at bounding box center [458, 234] width 33 height 7
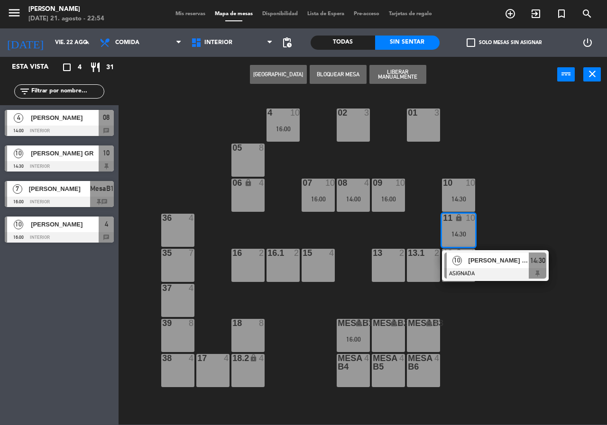
click at [484, 256] on span "[PERSON_NAME] GR" at bounding box center [498, 260] width 61 height 10
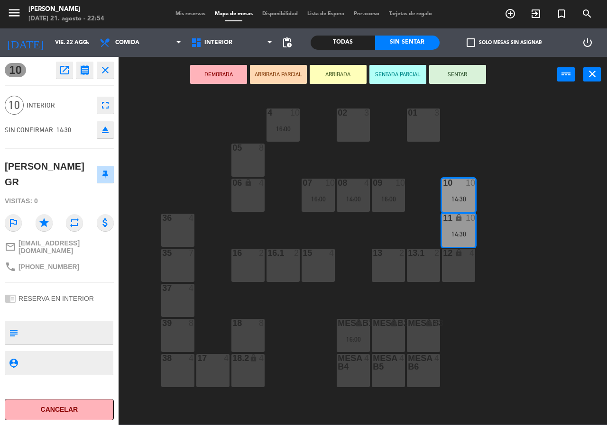
click at [465, 268] on div "12 lock 4" at bounding box center [458, 265] width 33 height 33
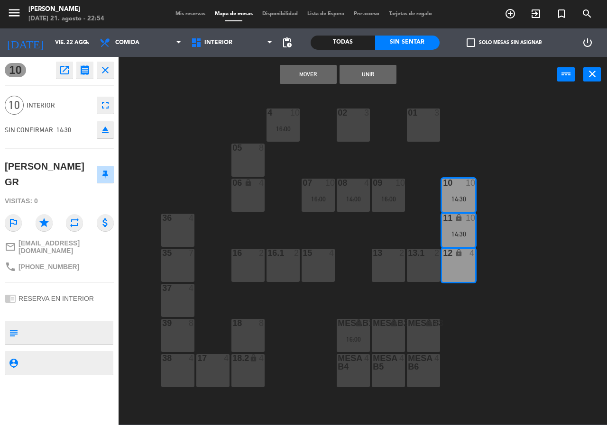
click at [413, 127] on div "01 3" at bounding box center [423, 125] width 33 height 33
click at [375, 78] on button "Unir" at bounding box center [367, 74] width 57 height 19
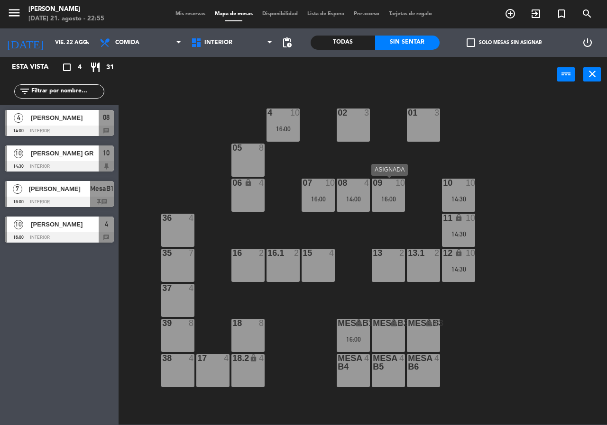
click at [395, 202] on div "09 10 16:00" at bounding box center [388, 195] width 33 height 33
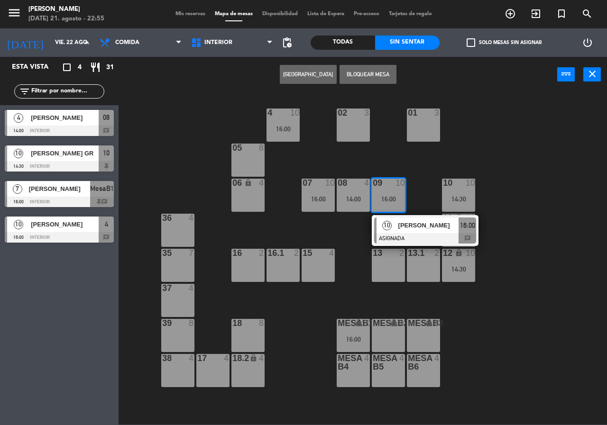
click at [408, 223] on span "[PERSON_NAME]" at bounding box center [428, 225] width 61 height 10
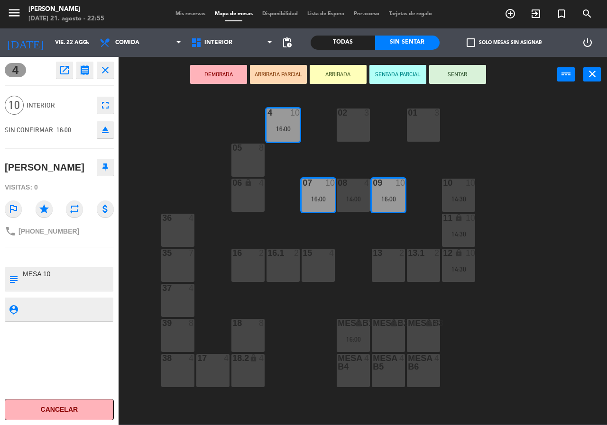
click at [255, 265] on div "16 2" at bounding box center [247, 265] width 33 height 33
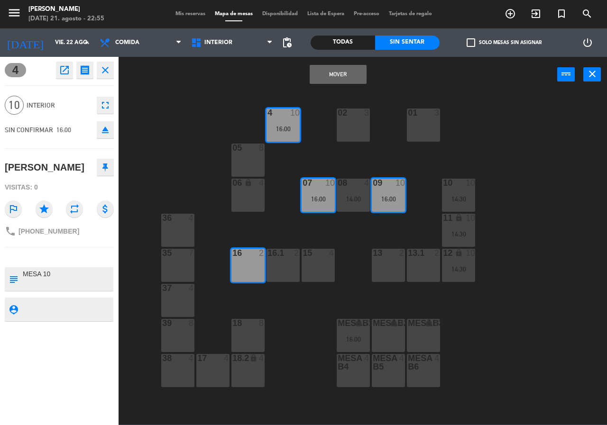
click at [415, 229] on div "02 3 4 10 16:00 01 3 05 8 06 lock 4 07 10 16:00 09 10 16:00 10 10 14:30 08 4 14…" at bounding box center [366, 258] width 482 height 333
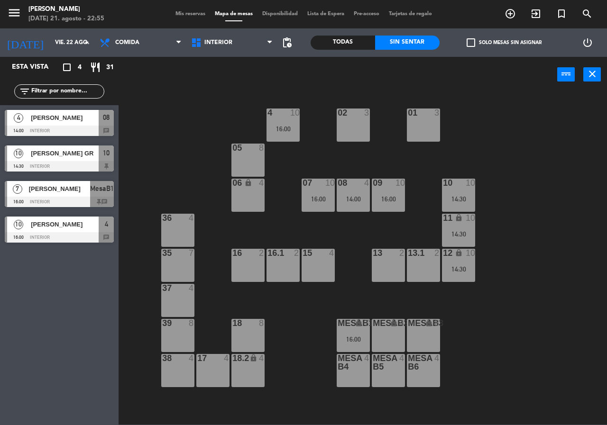
click at [327, 192] on div "07 10 16:00" at bounding box center [317, 195] width 33 height 33
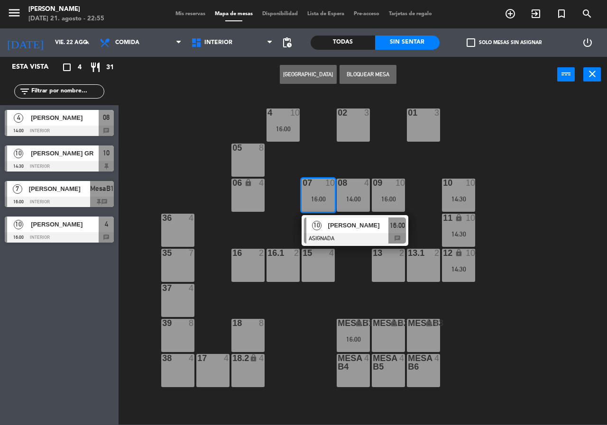
click at [325, 230] on div "10" at bounding box center [316, 226] width 20 height 16
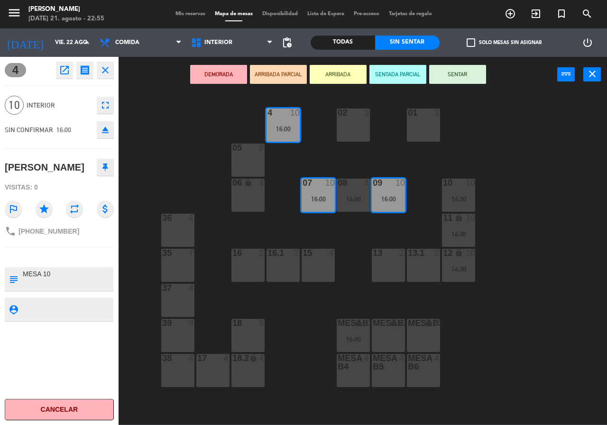
click at [244, 261] on div "16 2" at bounding box center [247, 265] width 33 height 33
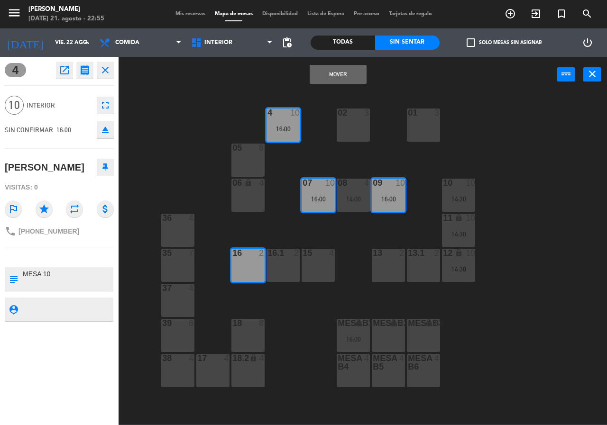
click at [276, 263] on div "16.1 2" at bounding box center [282, 265] width 33 height 33
click at [330, 73] on button "Mover y Unir" at bounding box center [338, 74] width 57 height 19
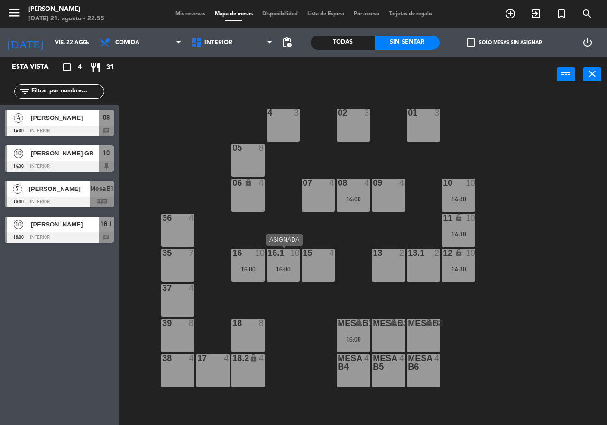
click at [291, 254] on div "10" at bounding box center [294, 253] width 9 height 9
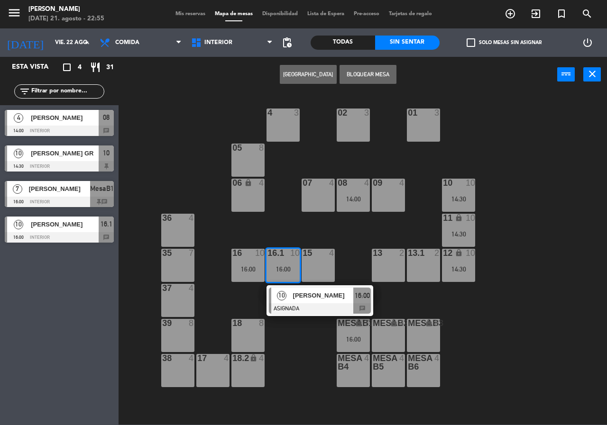
click at [293, 309] on div at bounding box center [320, 308] width 102 height 10
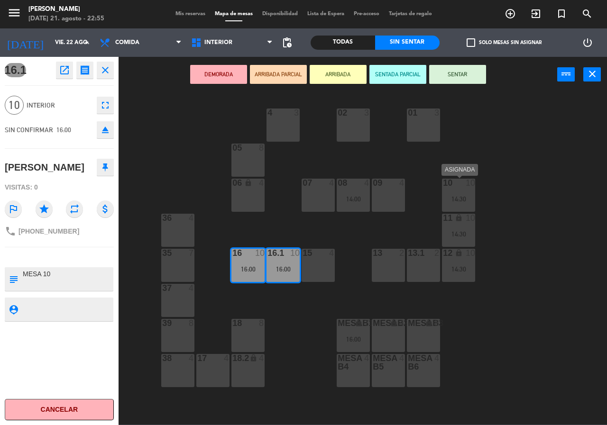
click at [451, 204] on div "10 10 14:30" at bounding box center [458, 195] width 33 height 33
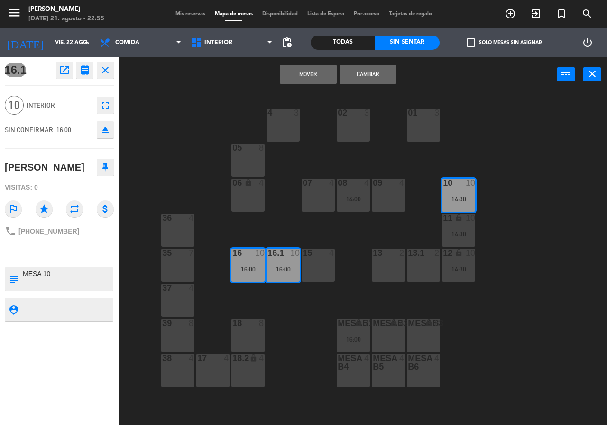
click at [375, 82] on button "Cambiar" at bounding box center [367, 74] width 57 height 19
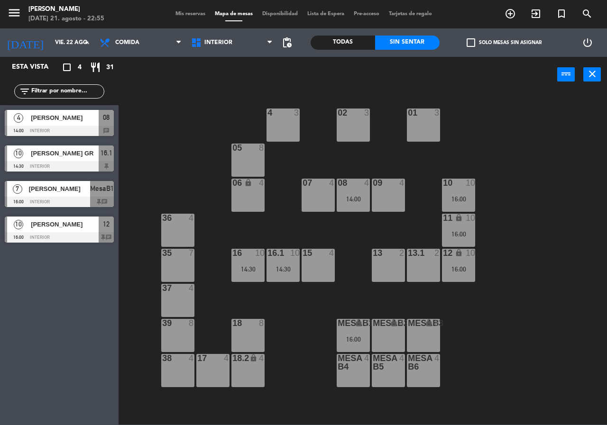
click at [360, 200] on div "14:00" at bounding box center [353, 199] width 33 height 7
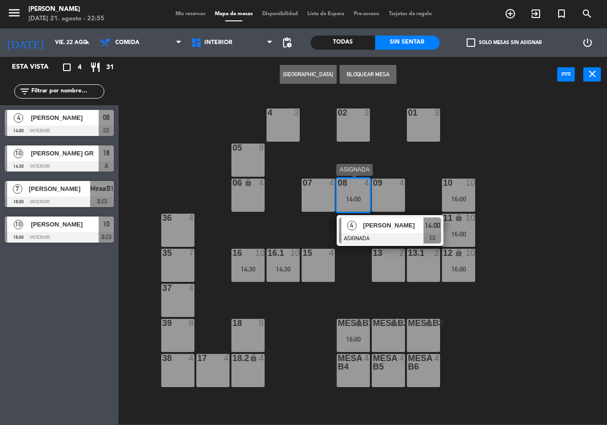
click at [366, 226] on span "[PERSON_NAME]" at bounding box center [393, 225] width 61 height 10
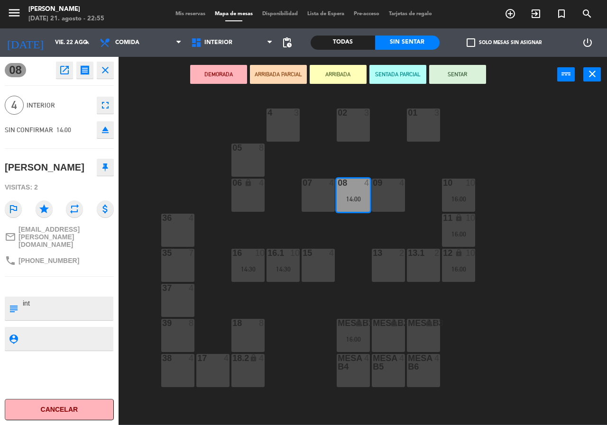
click at [311, 199] on div "07 4" at bounding box center [317, 195] width 33 height 33
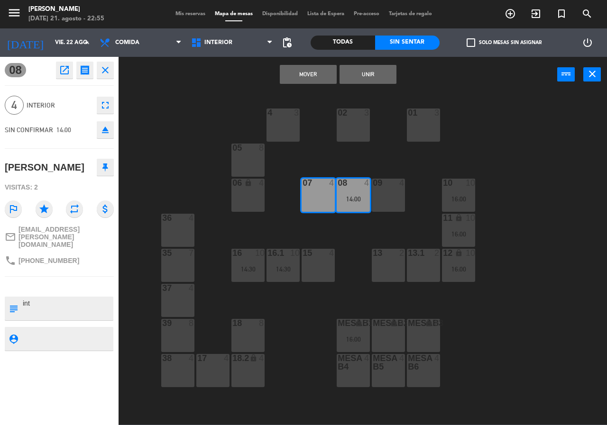
click at [320, 76] on button "Mover" at bounding box center [308, 74] width 57 height 19
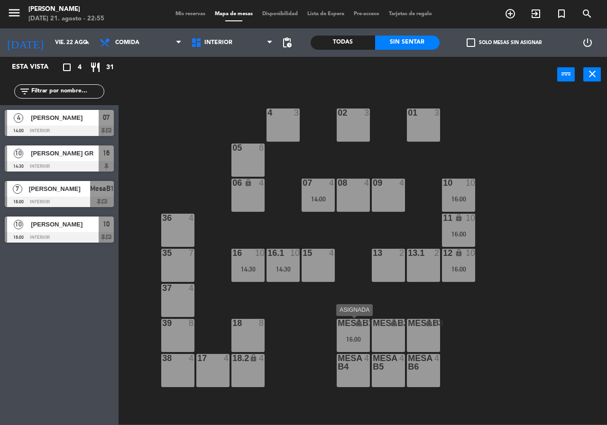
click at [350, 331] on div "MesaB1 lock 7 16:00" at bounding box center [353, 335] width 33 height 33
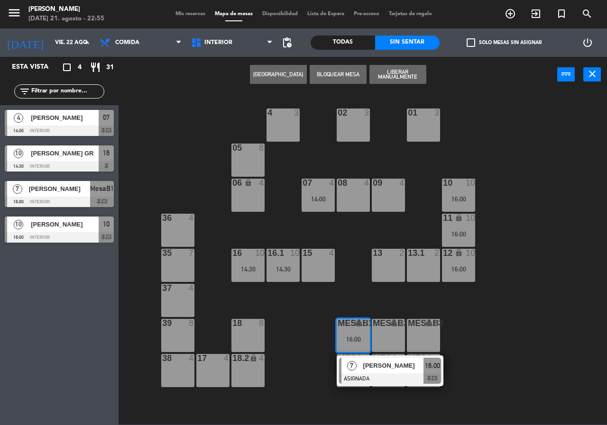
click at [379, 361] on span "[PERSON_NAME]" at bounding box center [393, 366] width 61 height 10
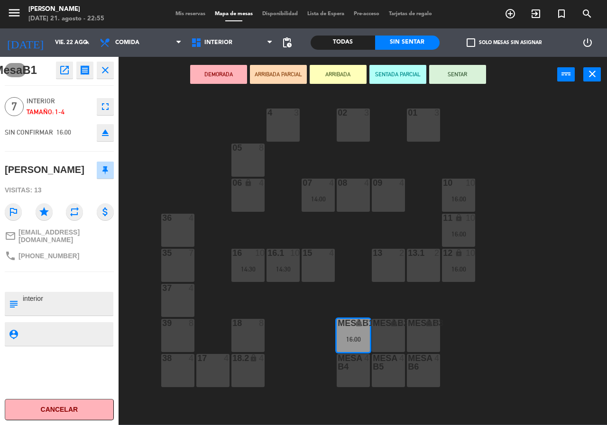
click at [354, 194] on div "08 4" at bounding box center [353, 195] width 33 height 33
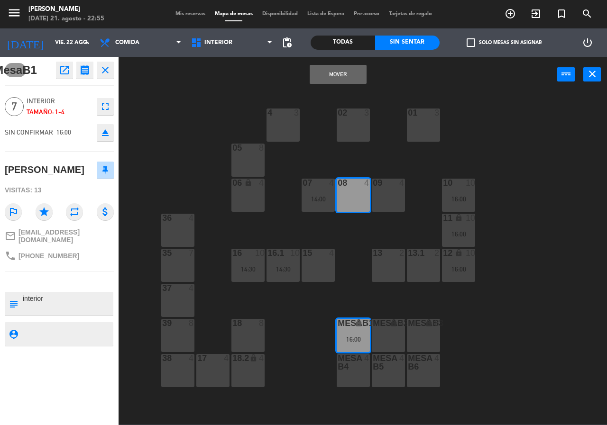
click at [337, 77] on button "Mover" at bounding box center [338, 74] width 57 height 19
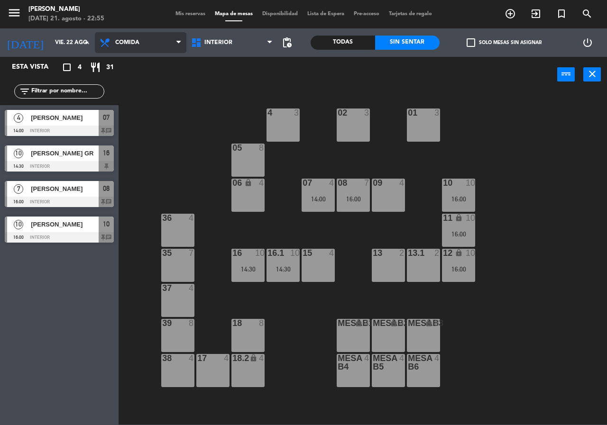
click at [147, 37] on span "Comida" at bounding box center [140, 42] width 91 height 21
click at [155, 82] on ng-component "menu [PERSON_NAME] [DATE] 21. agosto - 22:55 Mis reservas Mapa de mesas Disponi…" at bounding box center [303, 212] width 607 height 425
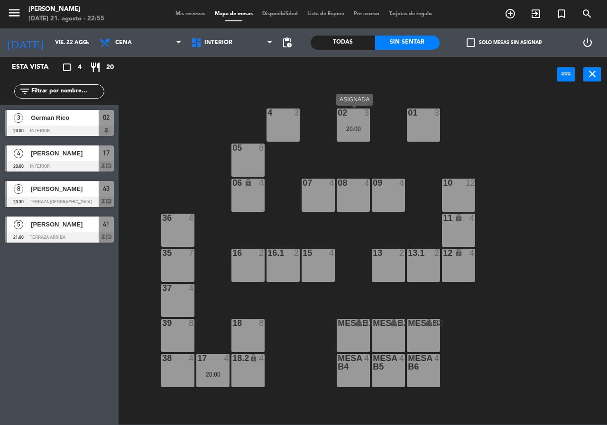
drag, startPoint x: 356, startPoint y: 133, endPoint x: 371, endPoint y: 145, distance: 19.2
click at [355, 133] on div "02 3 20:00" at bounding box center [353, 125] width 33 height 33
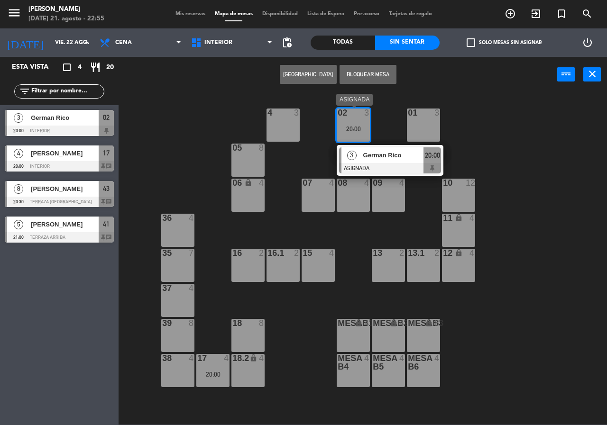
click at [374, 147] on div "German Rico" at bounding box center [393, 155] width 62 height 16
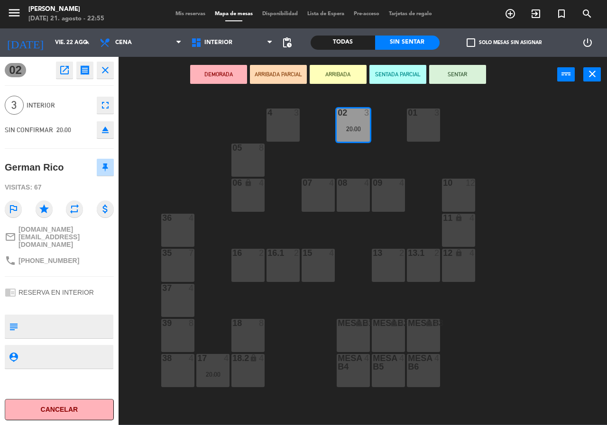
click at [367, 158] on div "02 3 20:00 4 3 01 3 05 8 06 lock 4 07 4 09 4 10 12 08 4 11 lock 4 36 4 16 2 15 …" at bounding box center [366, 258] width 482 height 333
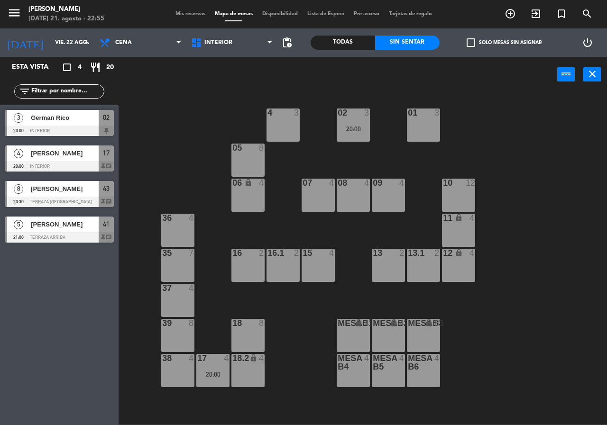
click at [212, 110] on div "02 3 20:00 4 3 01 3 05 8 06 lock 4 07 4 09 4 10 12 08 4 11 lock 4 36 4 16 2 15 …" at bounding box center [366, 258] width 482 height 333
click at [215, 85] on div "power_input close" at bounding box center [338, 75] width 438 height 36
click at [141, 231] on div "02 3 20:00 4 3 01 3 05 8 06 lock 4 07 4 09 4 10 12 08 4 11 lock 4 36 4 16 2 15 …" at bounding box center [366, 258] width 482 height 333
click at [231, 75] on div "power_input close" at bounding box center [338, 75] width 438 height 36
click at [113, 98] on div "filter_list" at bounding box center [59, 91] width 119 height 27
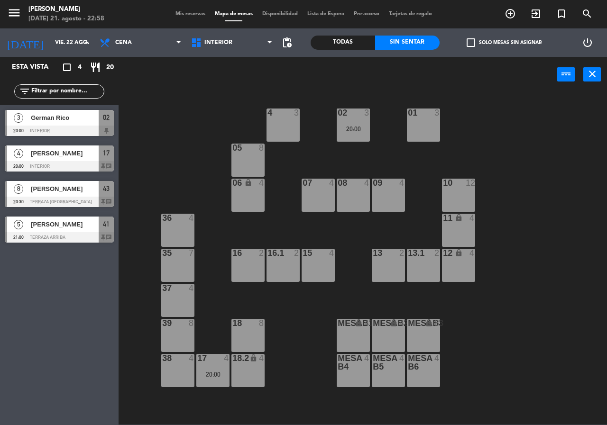
click at [278, 92] on div "02 3 20:00 4 3 01 3 05 8 06 lock 4 07 4 09 4 10 12 08 4 11 lock 4 36 4 16 2 15 …" at bounding box center [366, 258] width 482 height 333
